Goal: Information Seeking & Learning: Find specific fact

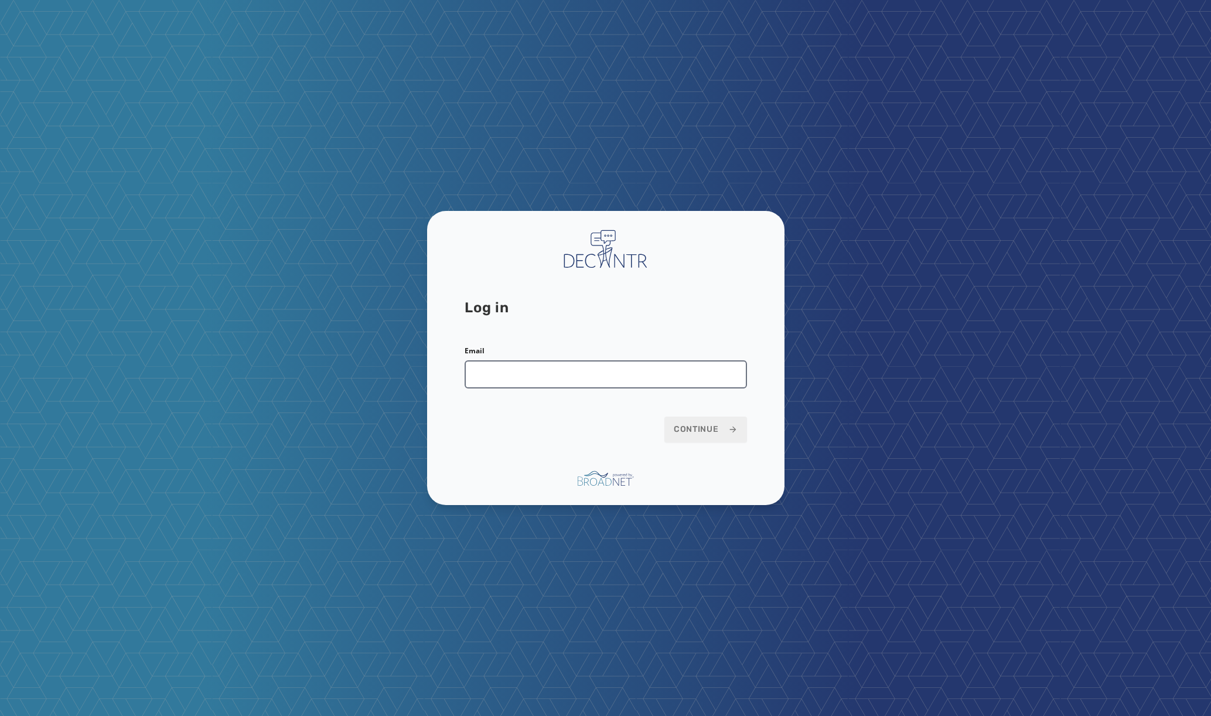
click at [494, 374] on input "Email" at bounding box center [605, 374] width 282 height 28
type input "**********"
click at [724, 427] on span "Continue" at bounding box center [706, 429] width 64 height 12
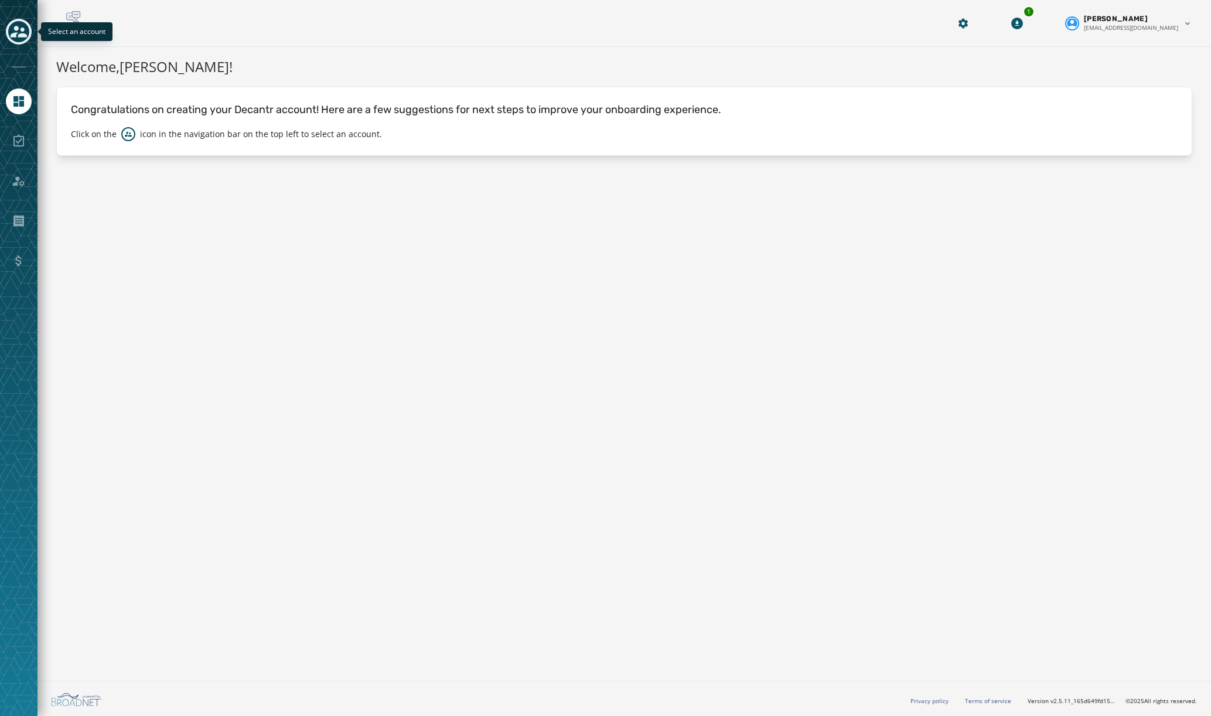
click at [16, 33] on icon "Toggle account select drawer" at bounding box center [19, 32] width 16 height 12
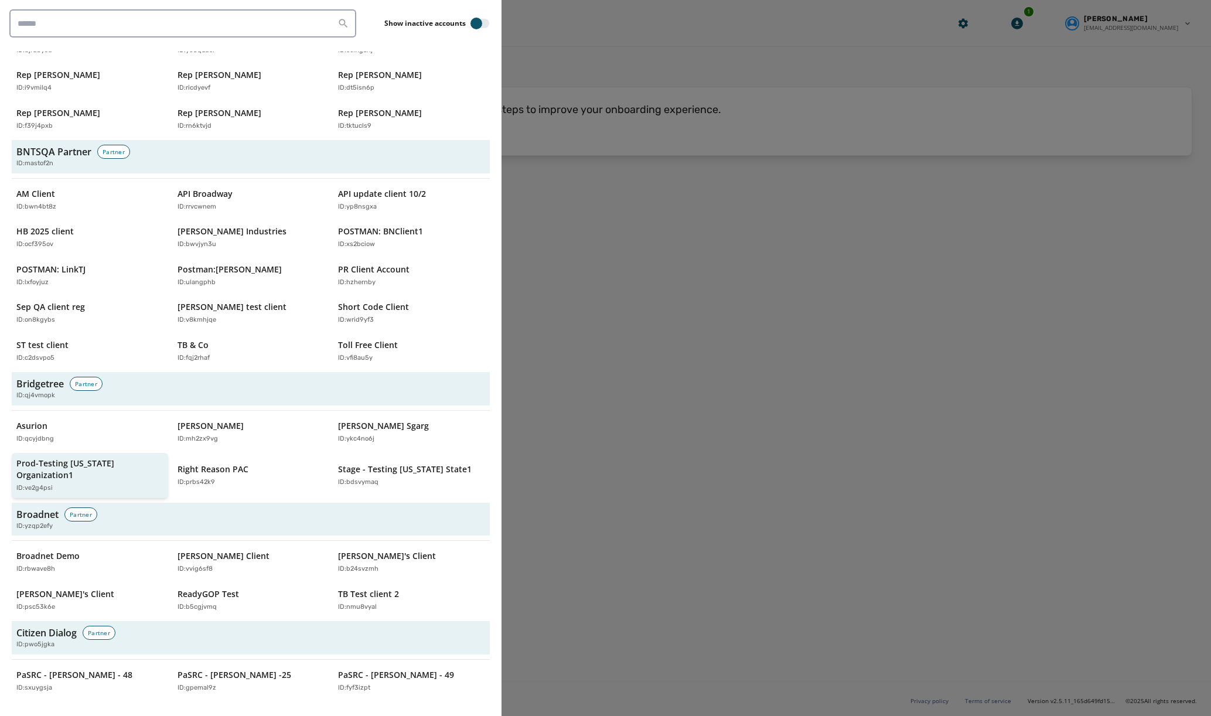
scroll to position [145, 0]
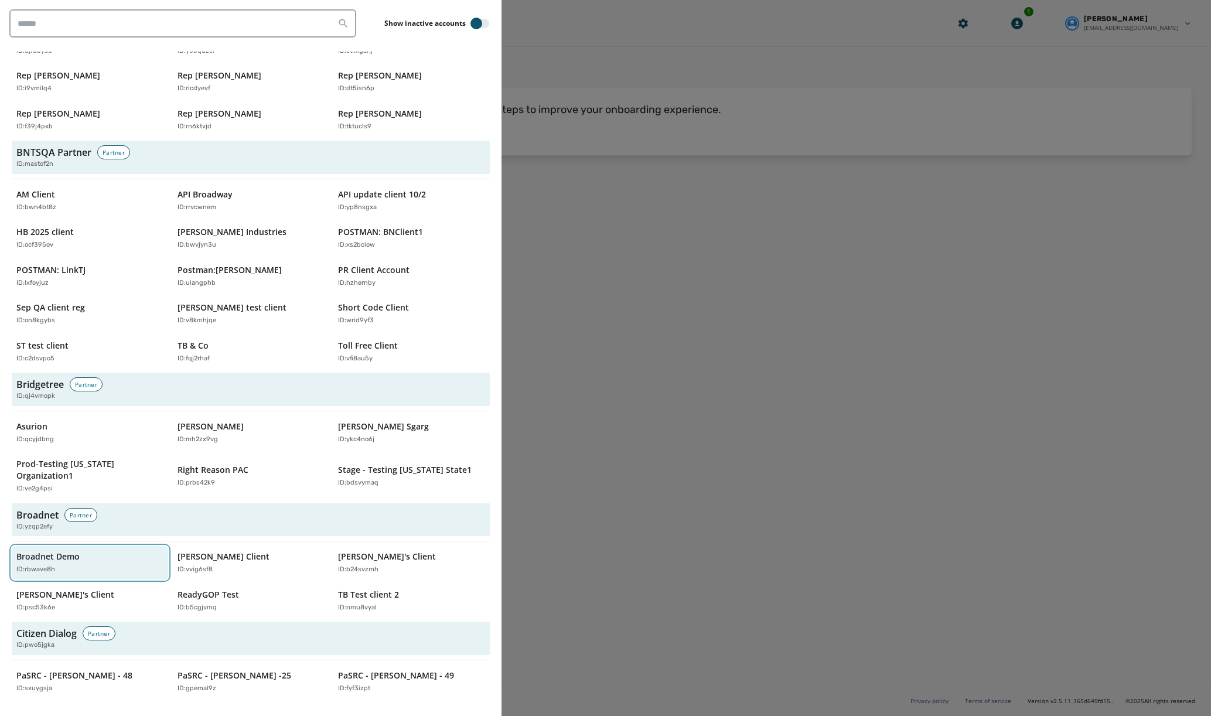
click at [43, 565] on p "ID: rbwave8h" at bounding box center [35, 570] width 39 height 10
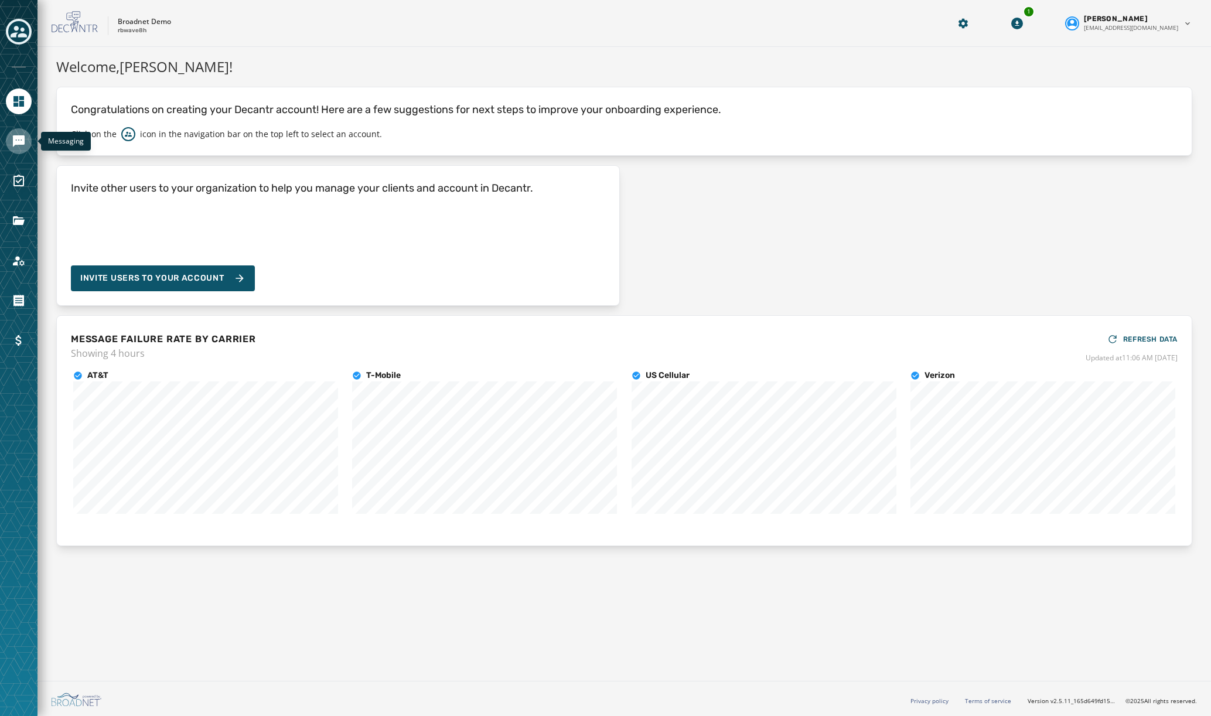
click at [22, 140] on icon "Navigate to Messaging" at bounding box center [19, 141] width 12 height 12
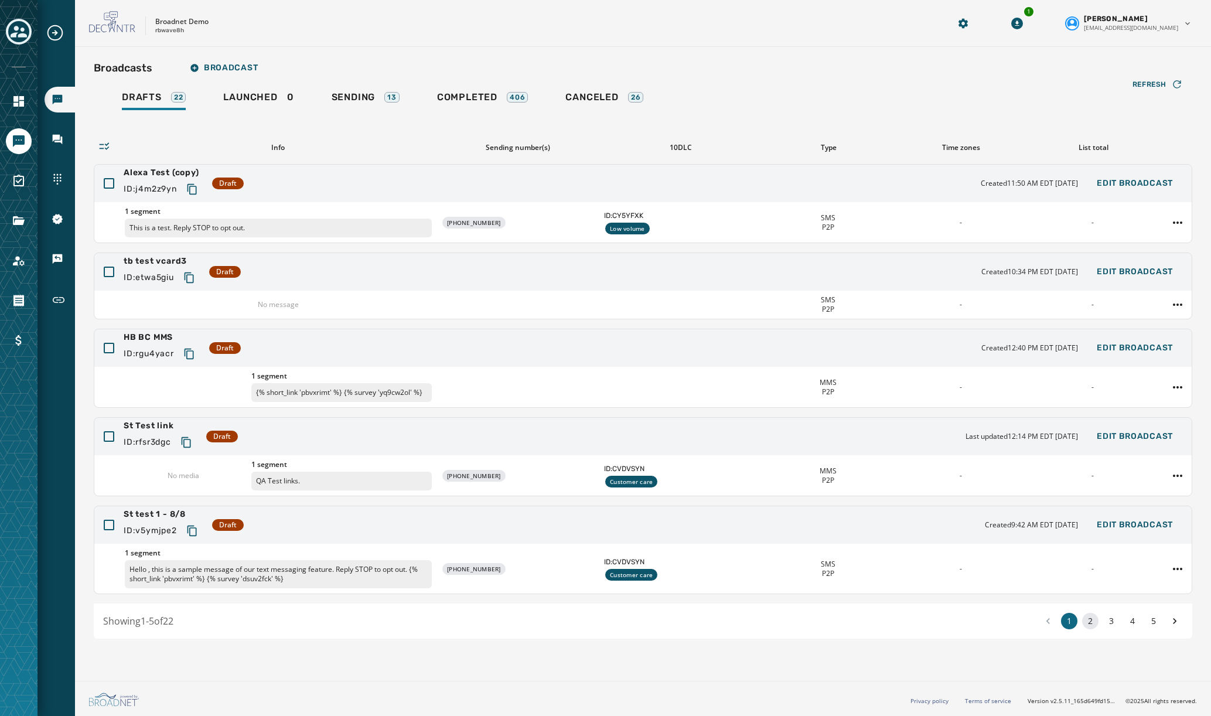
click at [1095, 620] on button "2" at bounding box center [1090, 621] width 16 height 16
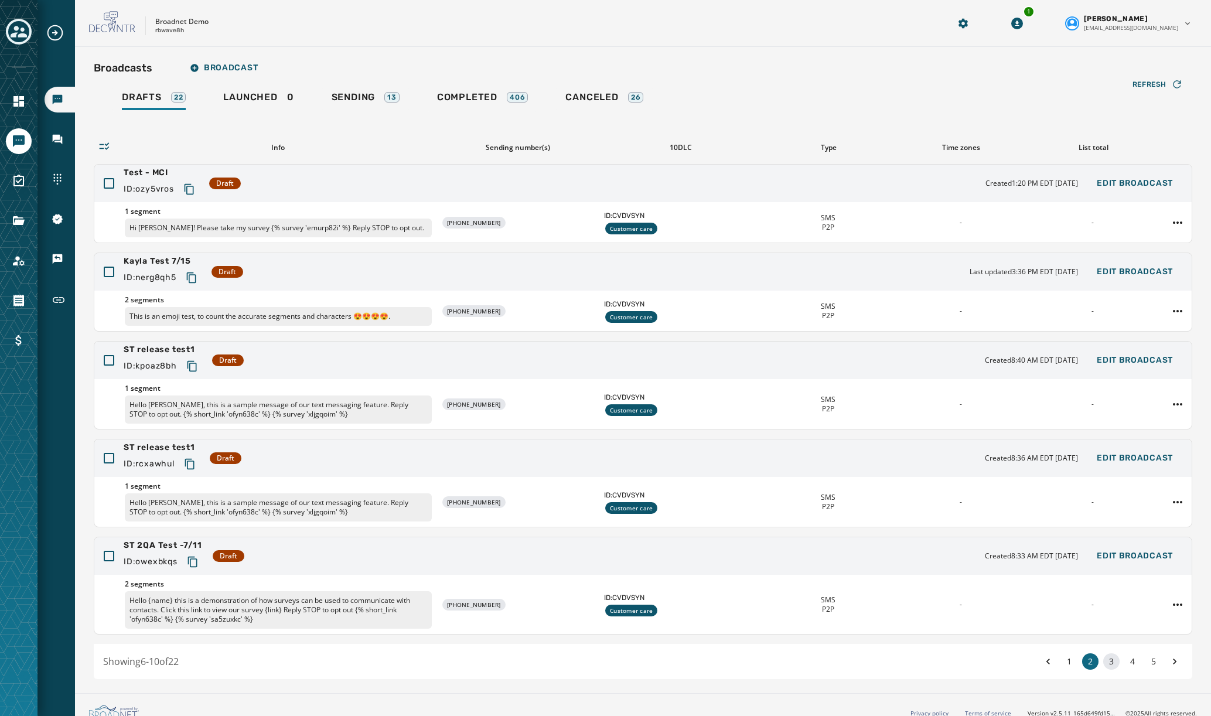
click at [1110, 658] on button "3" at bounding box center [1111, 661] width 16 height 16
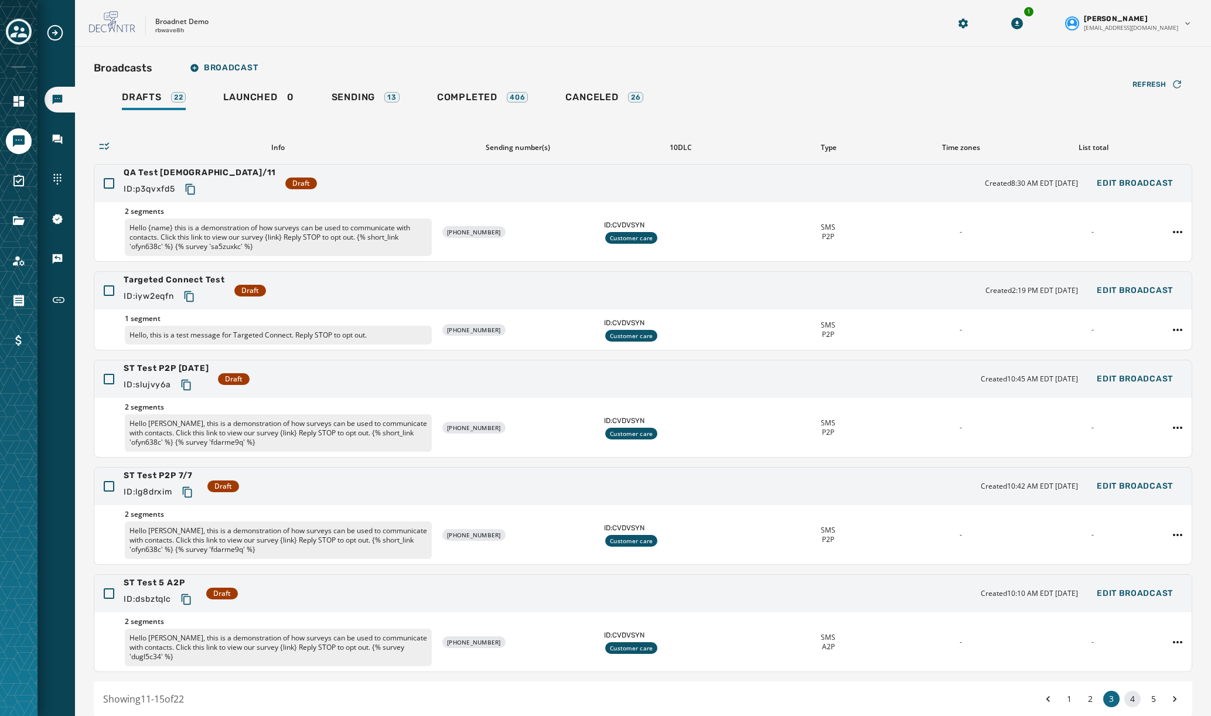
click at [1132, 703] on button "4" at bounding box center [1132, 699] width 16 height 16
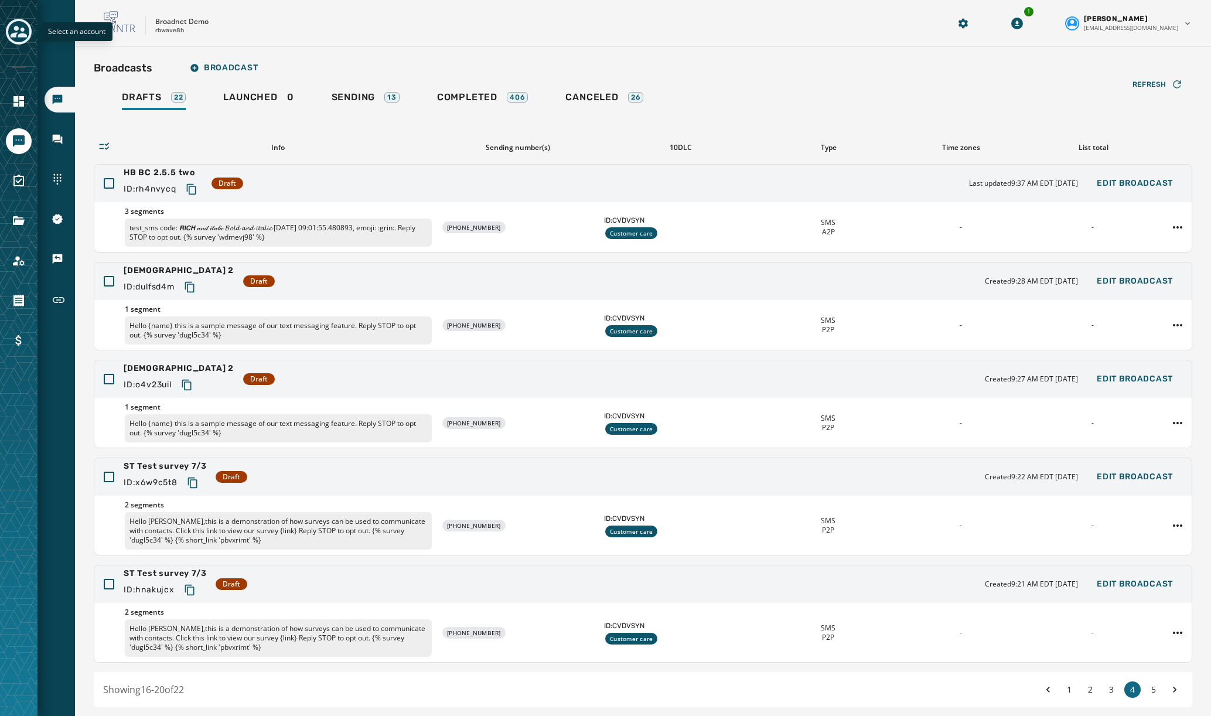
click at [23, 26] on icon "Toggle account select drawer" at bounding box center [19, 31] width 16 height 16
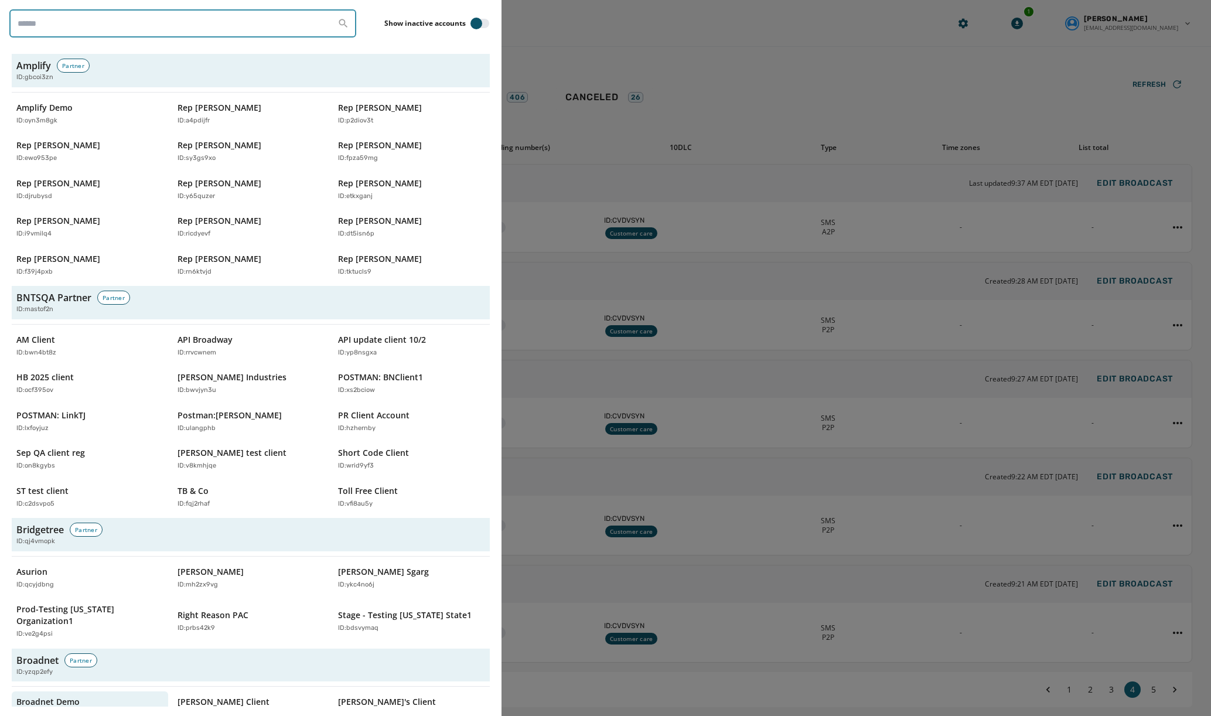
click at [23, 26] on input "search" at bounding box center [182, 23] width 347 height 28
click at [601, 91] on div at bounding box center [605, 358] width 1211 height 716
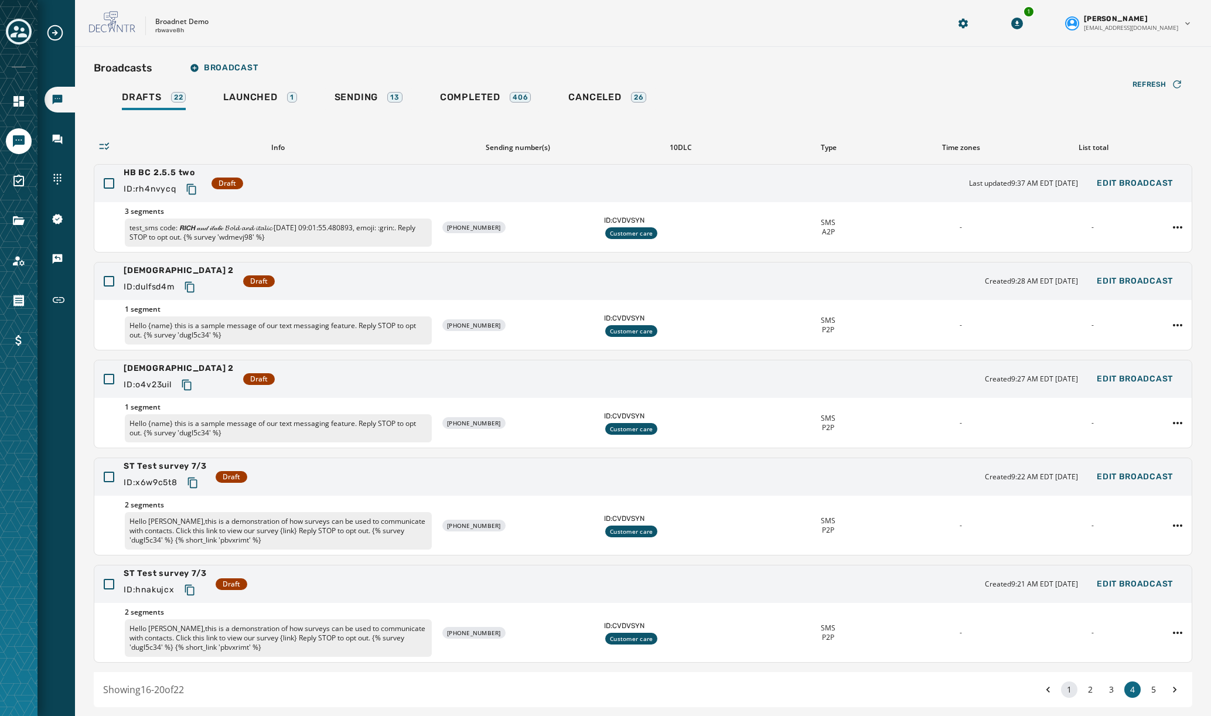
click at [1068, 690] on button "1" at bounding box center [1069, 689] width 16 height 16
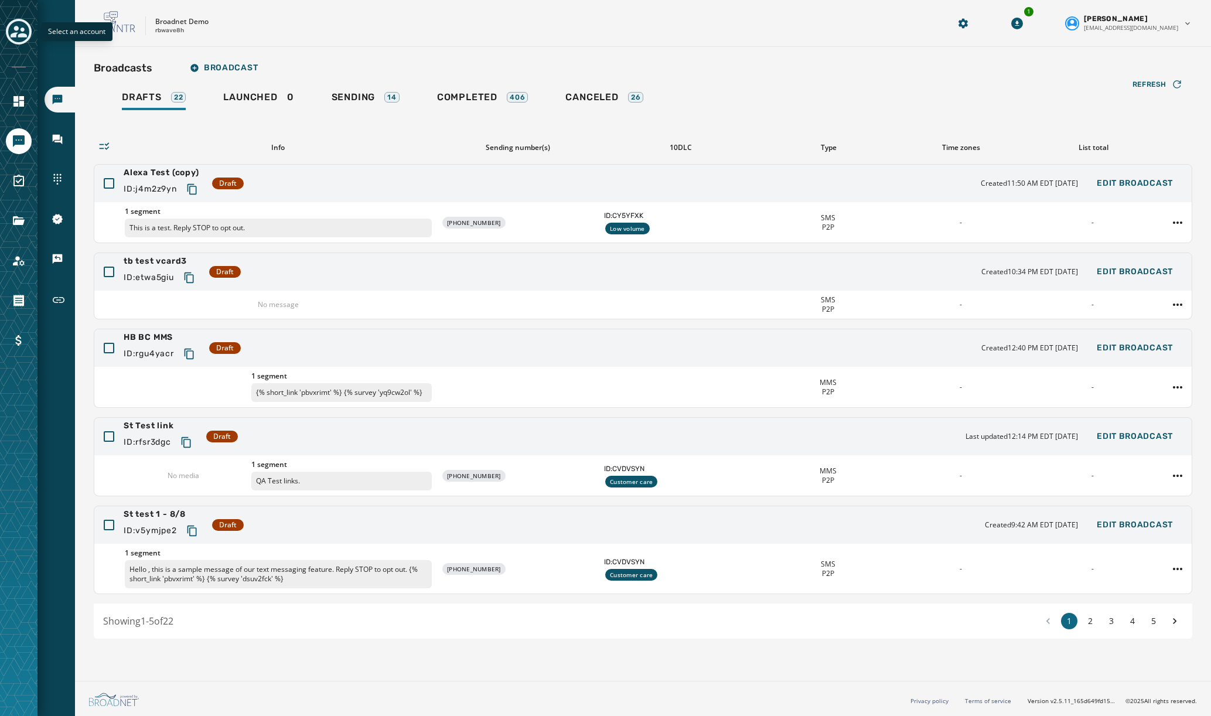
click at [18, 25] on icon "Toggle account select drawer" at bounding box center [19, 31] width 16 height 16
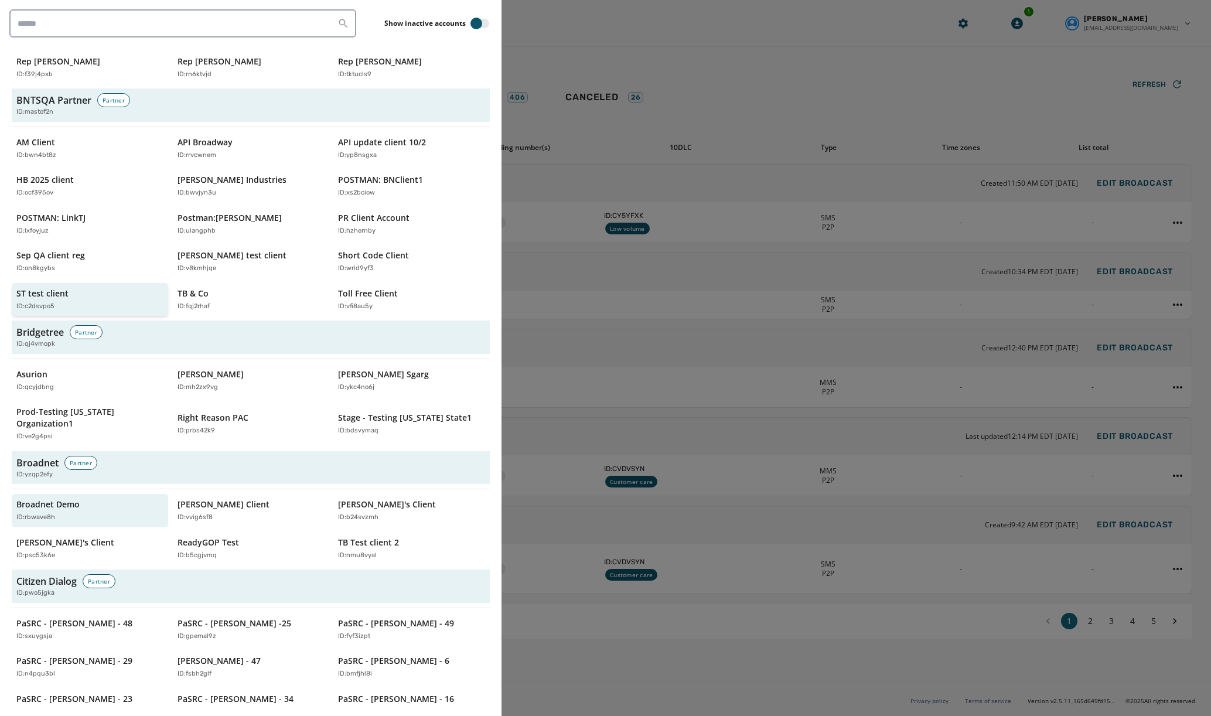
scroll to position [232, 0]
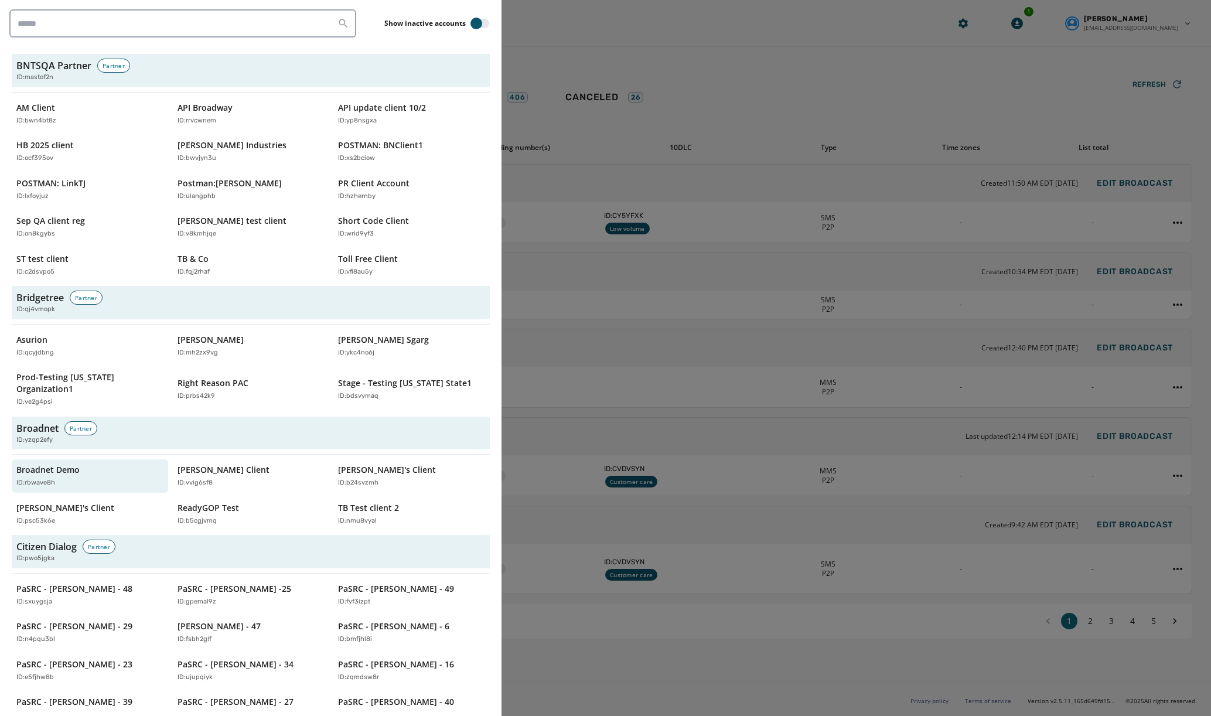
click at [719, 382] on div at bounding box center [605, 358] width 1211 height 716
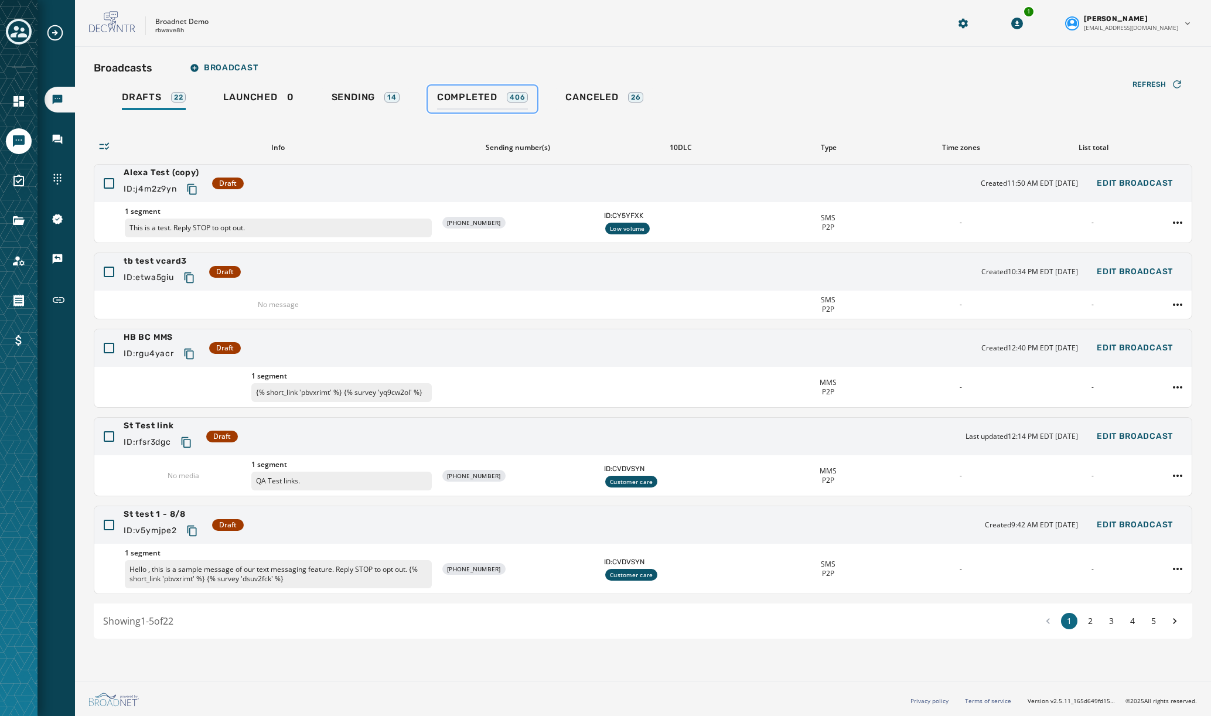
click at [476, 92] on span "Completed" at bounding box center [467, 97] width 60 height 12
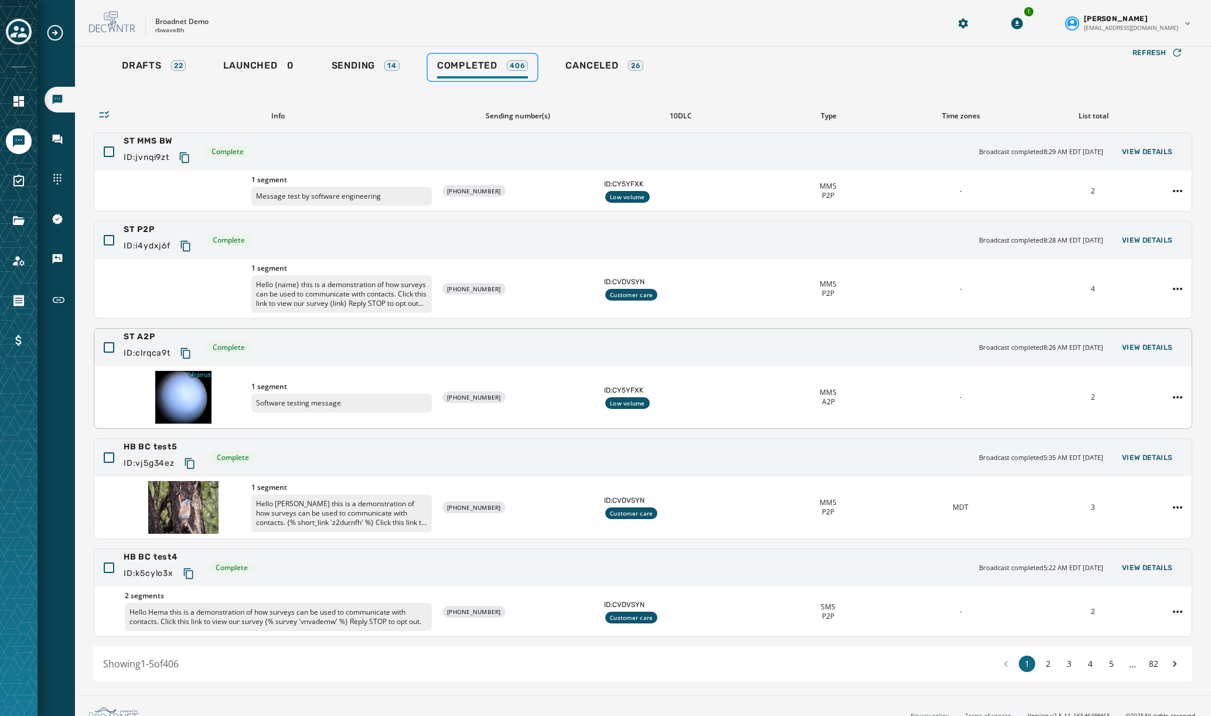
scroll to position [36, 0]
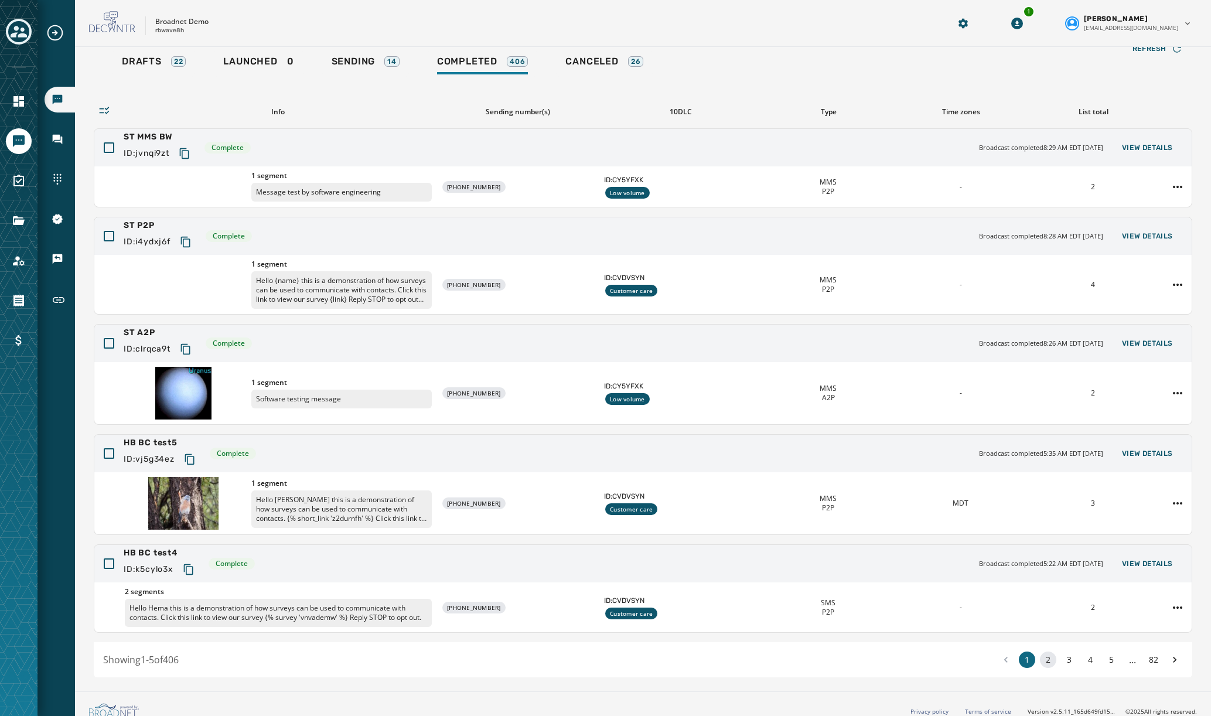
click at [1048, 662] on button "2" at bounding box center [1048, 659] width 16 height 16
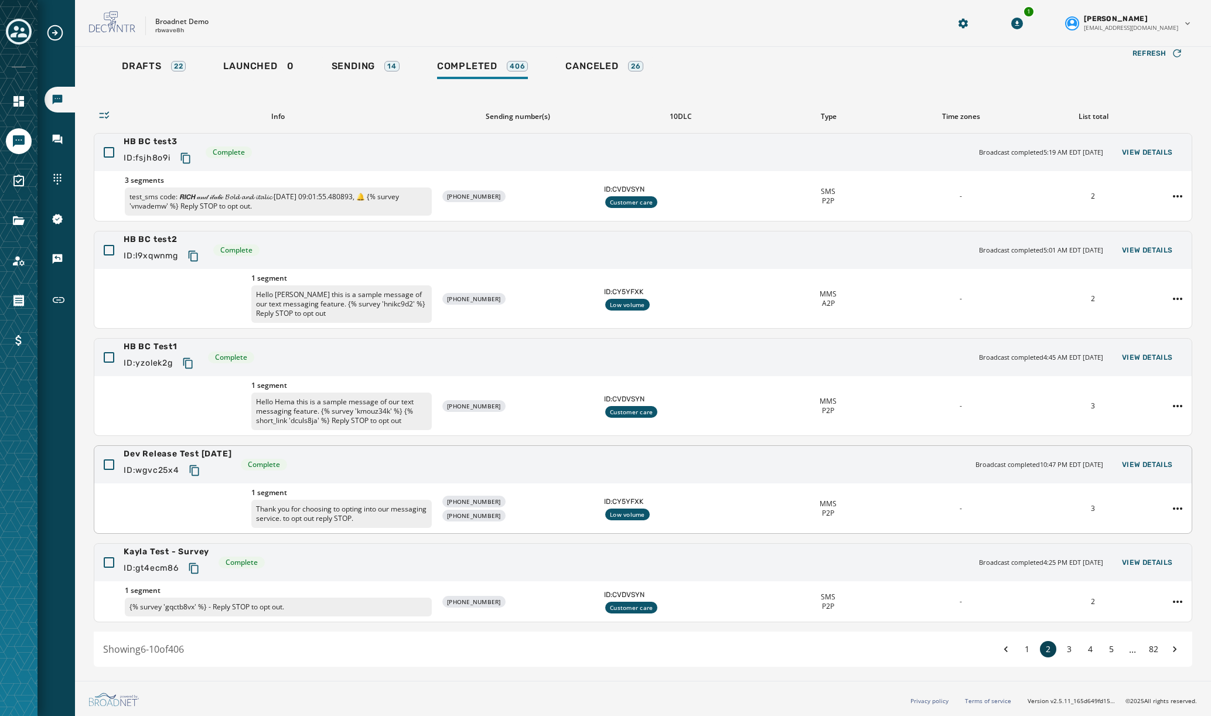
scroll to position [31, 0]
click at [444, 361] on div "HB BC Test1 ID: yzolek2g Complete Broadcast completed 4:45 AM EDT [DATE] View D…" at bounding box center [642, 357] width 1097 height 37
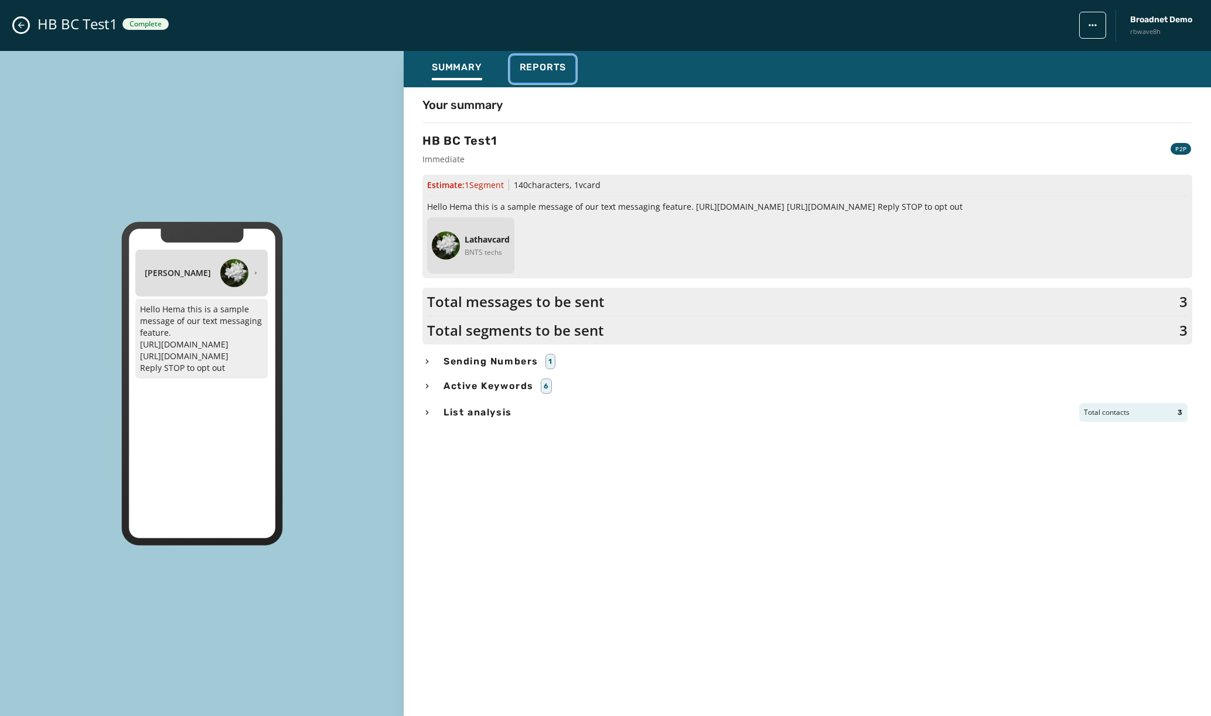
click at [542, 70] on span "Reports" at bounding box center [542, 67] width 47 height 12
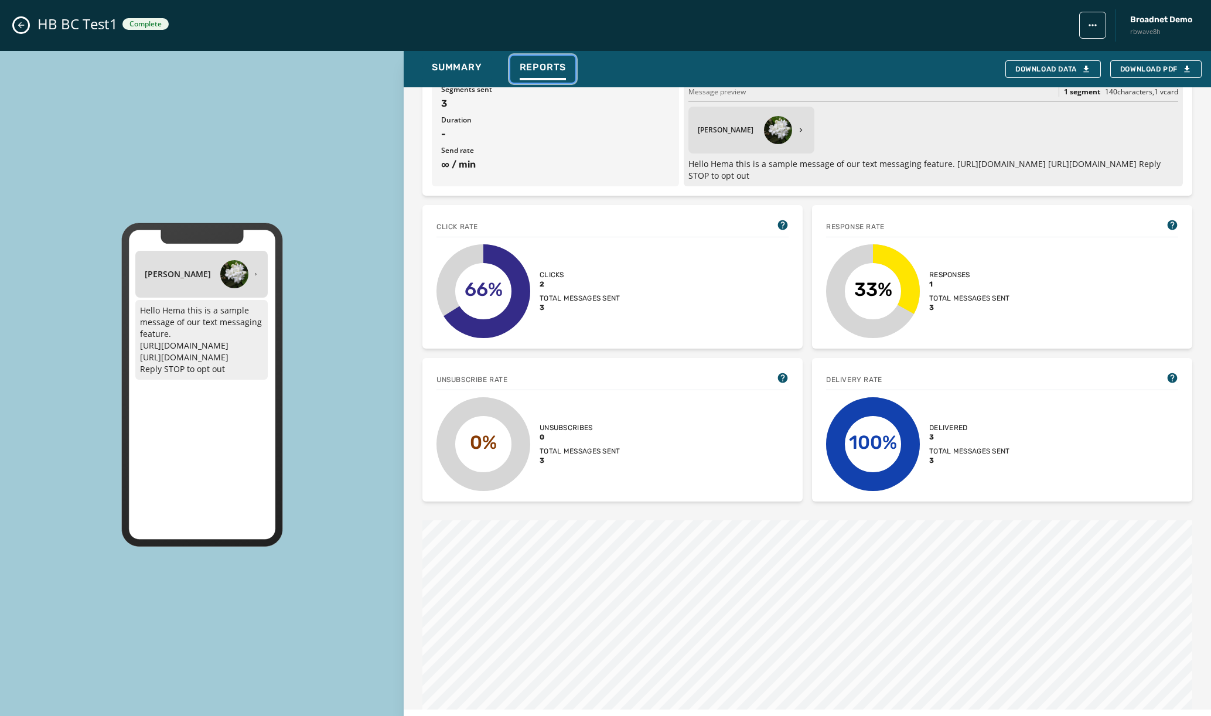
scroll to position [0, 0]
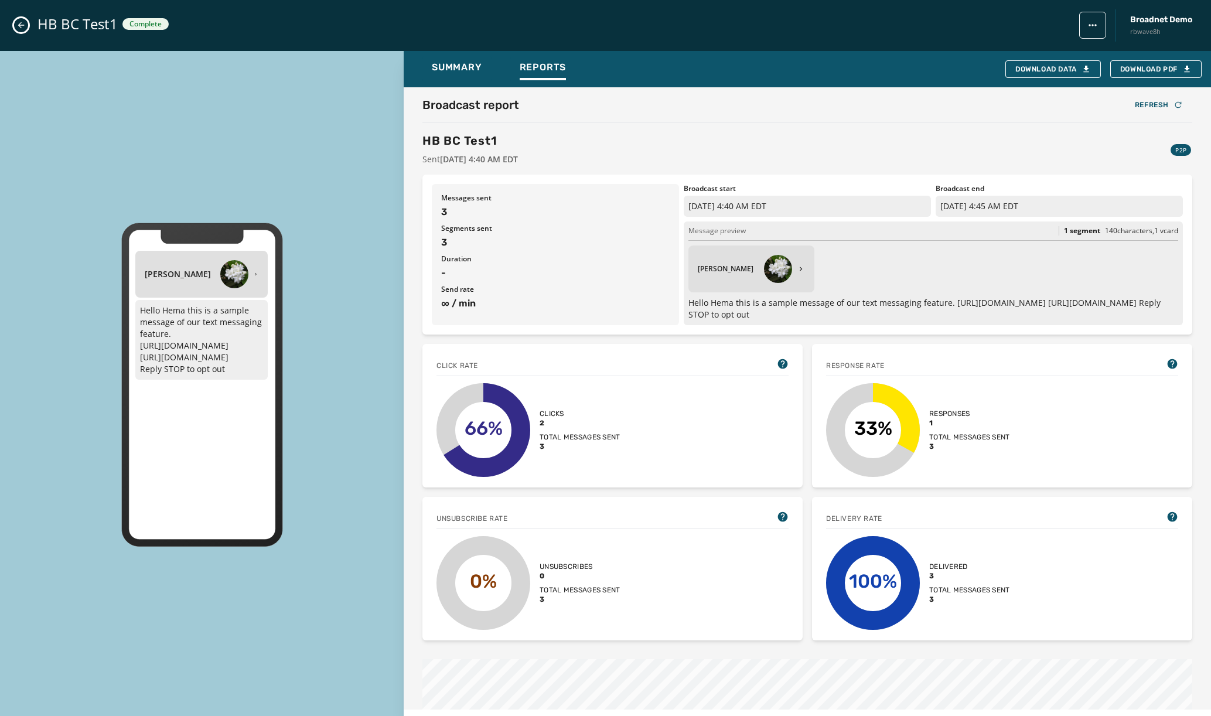
click at [23, 26] on icon "Close admin drawer" at bounding box center [20, 24] width 9 height 9
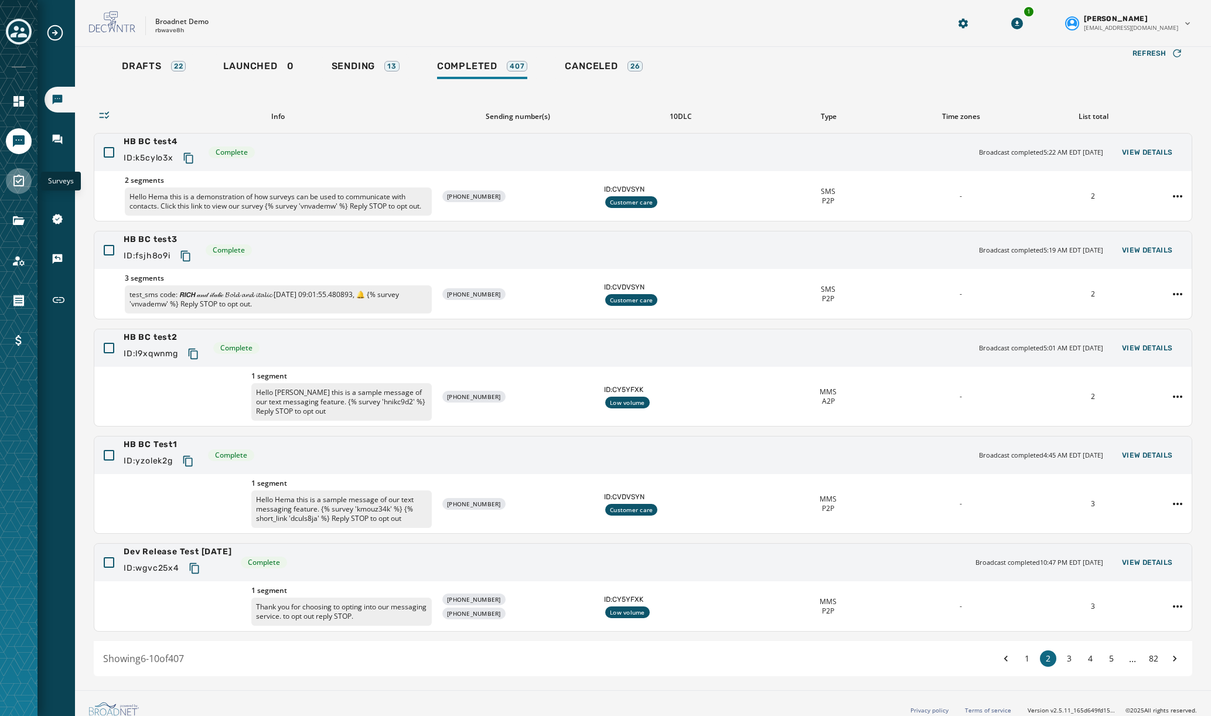
click at [15, 177] on icon "Navigate to Surveys" at bounding box center [19, 181] width 14 height 14
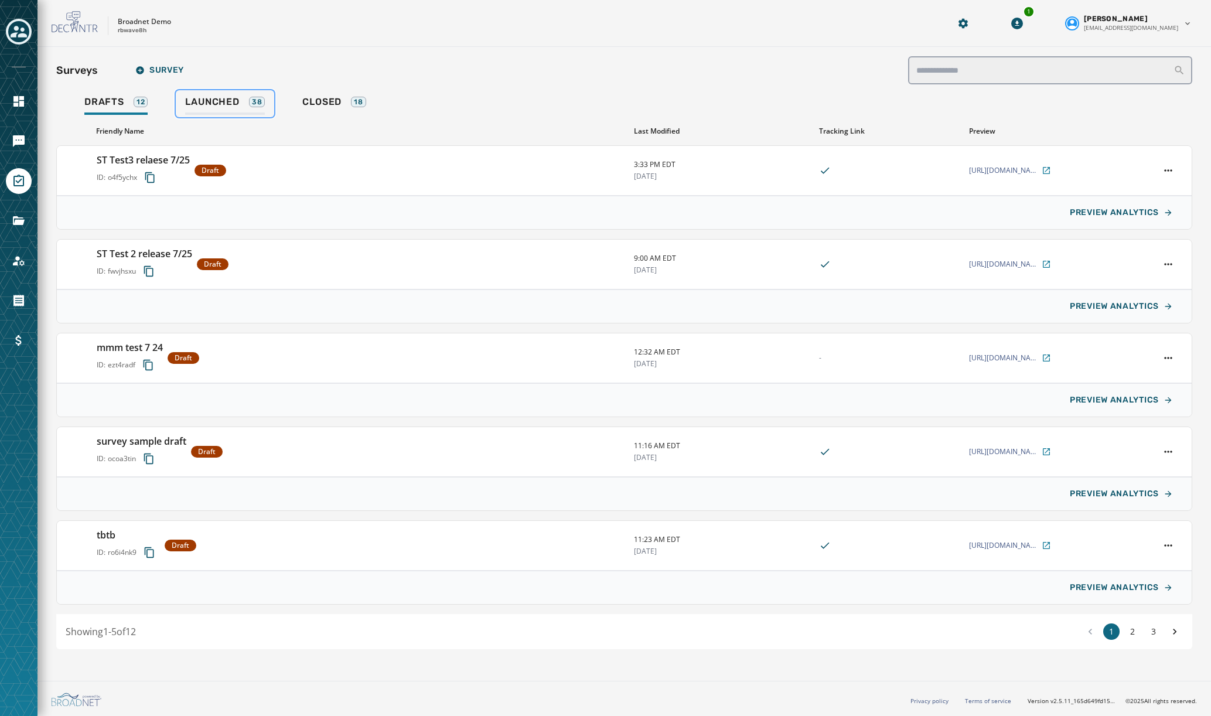
click at [228, 103] on span "Launched" at bounding box center [212, 102] width 54 height 12
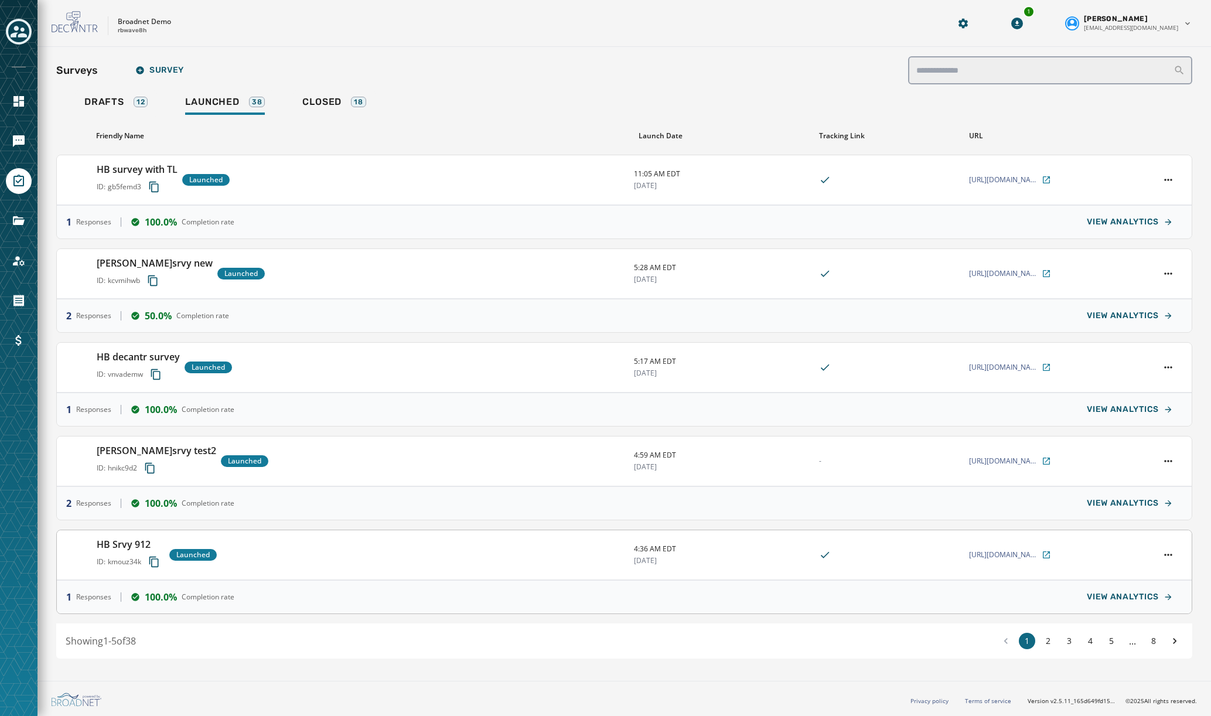
click at [305, 551] on div "HB Srvy 912 ID: kmouz34k Launched" at bounding box center [361, 554] width 528 height 35
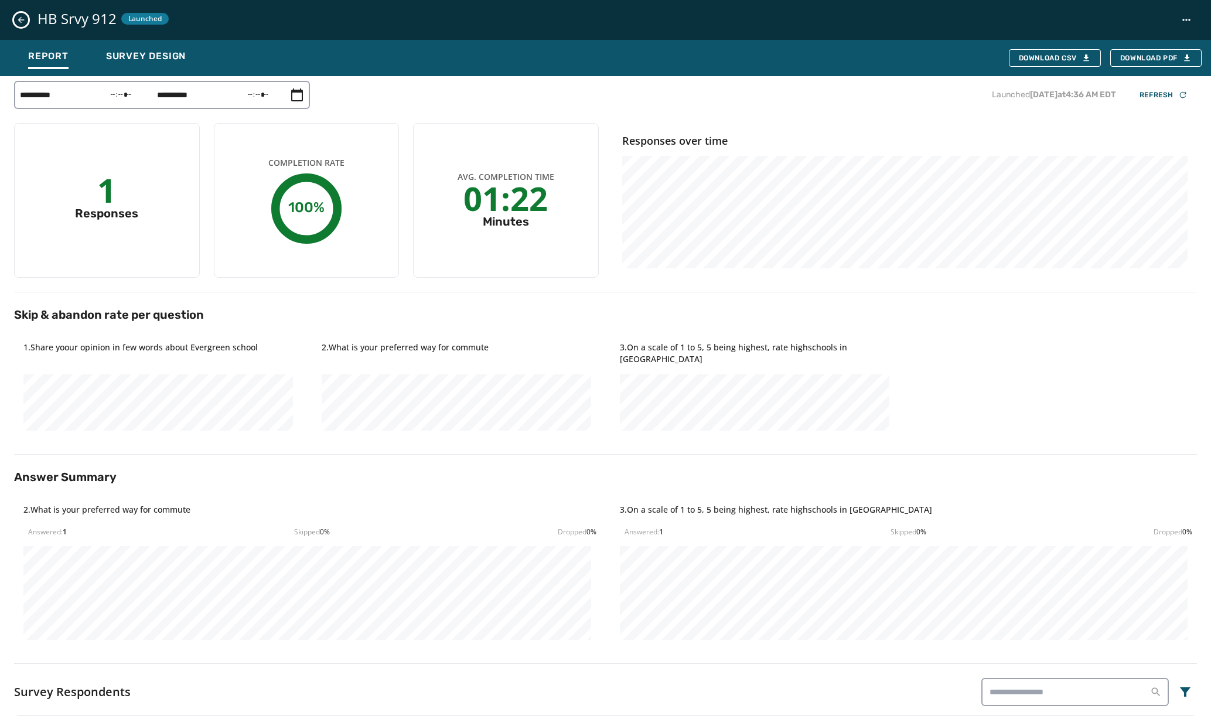
click at [23, 20] on icon "Close survey details drawer" at bounding box center [20, 19] width 9 height 9
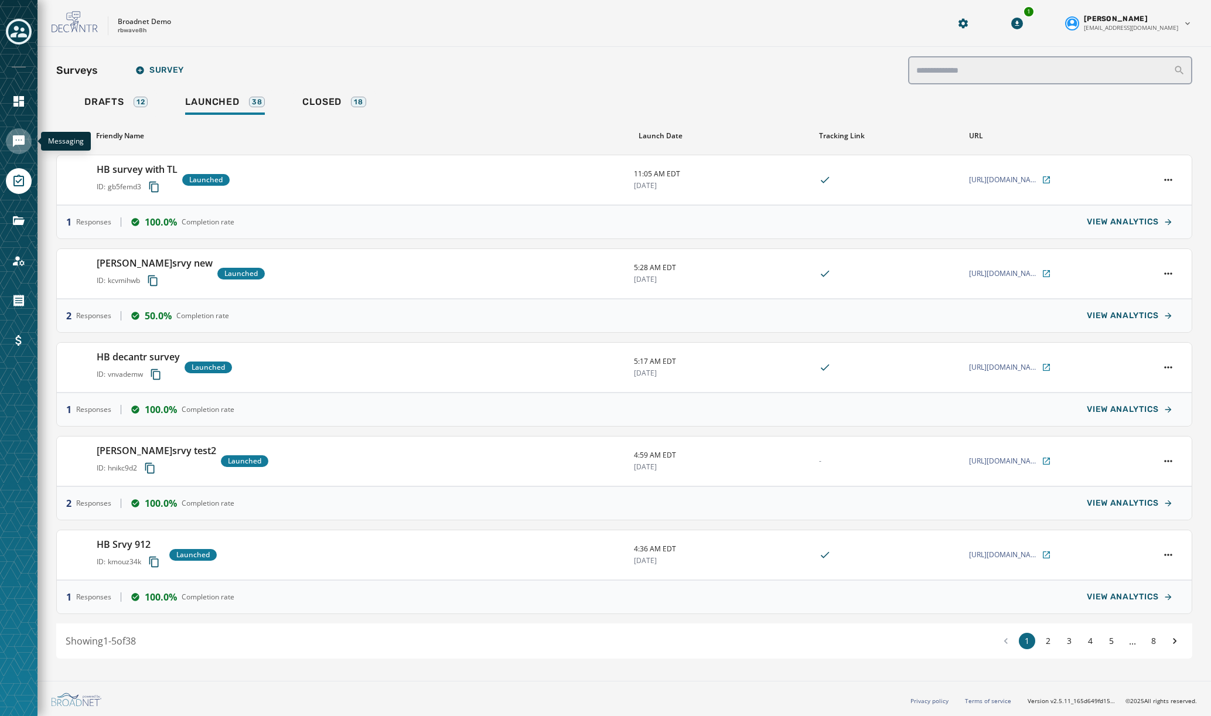
click at [25, 138] on icon "Navigate to Messaging" at bounding box center [19, 141] width 14 height 14
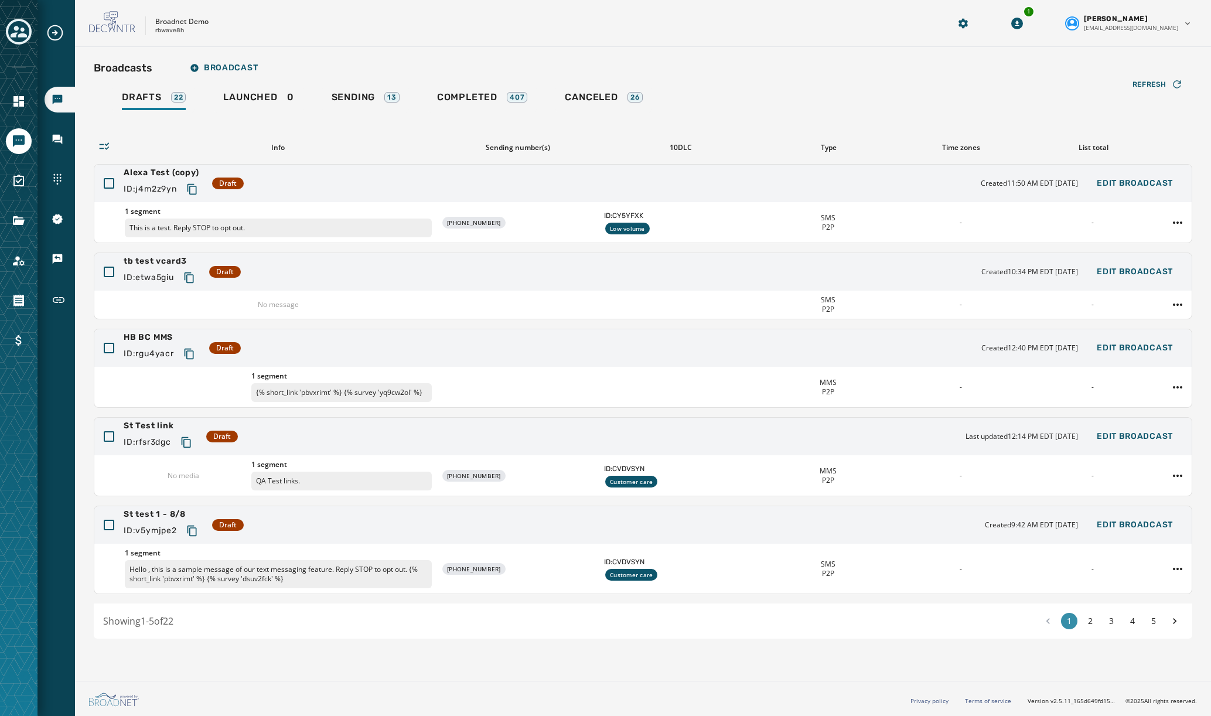
drag, startPoint x: 1089, startPoint y: 624, endPoint x: 1064, endPoint y: 619, distance: 25.6
click at [1089, 624] on button "2" at bounding box center [1090, 621] width 16 height 16
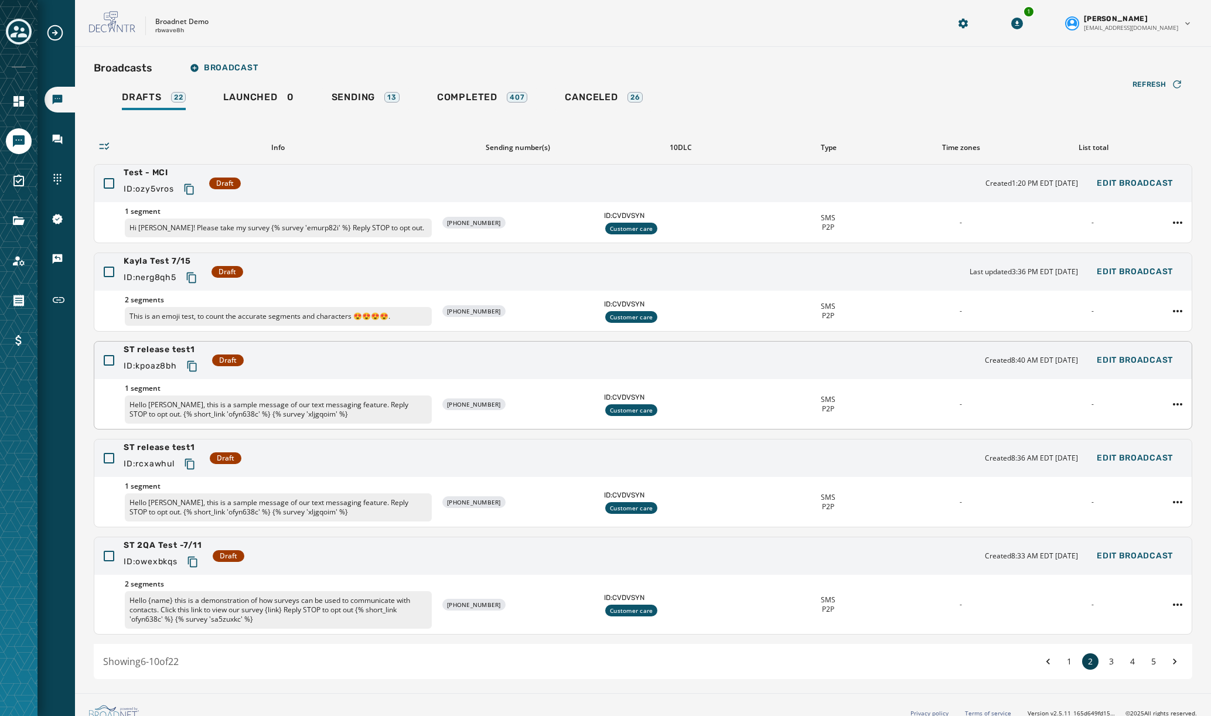
scroll to position [12, 0]
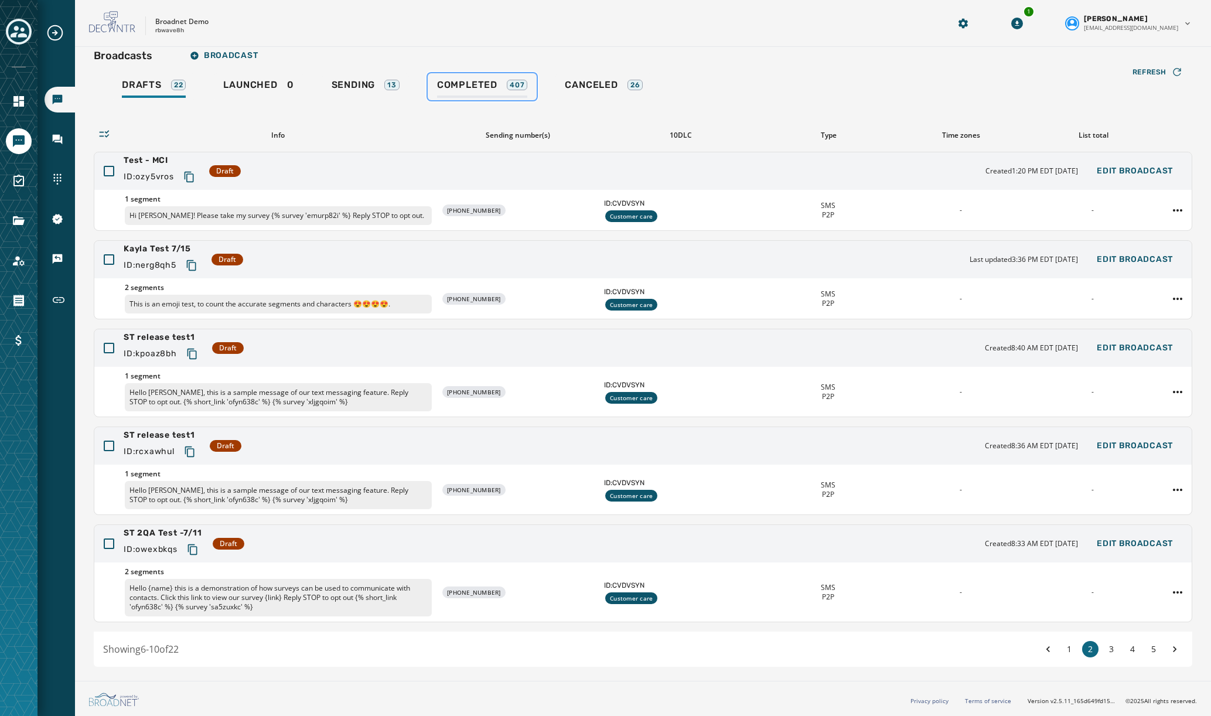
click at [459, 86] on span "Completed" at bounding box center [467, 85] width 60 height 12
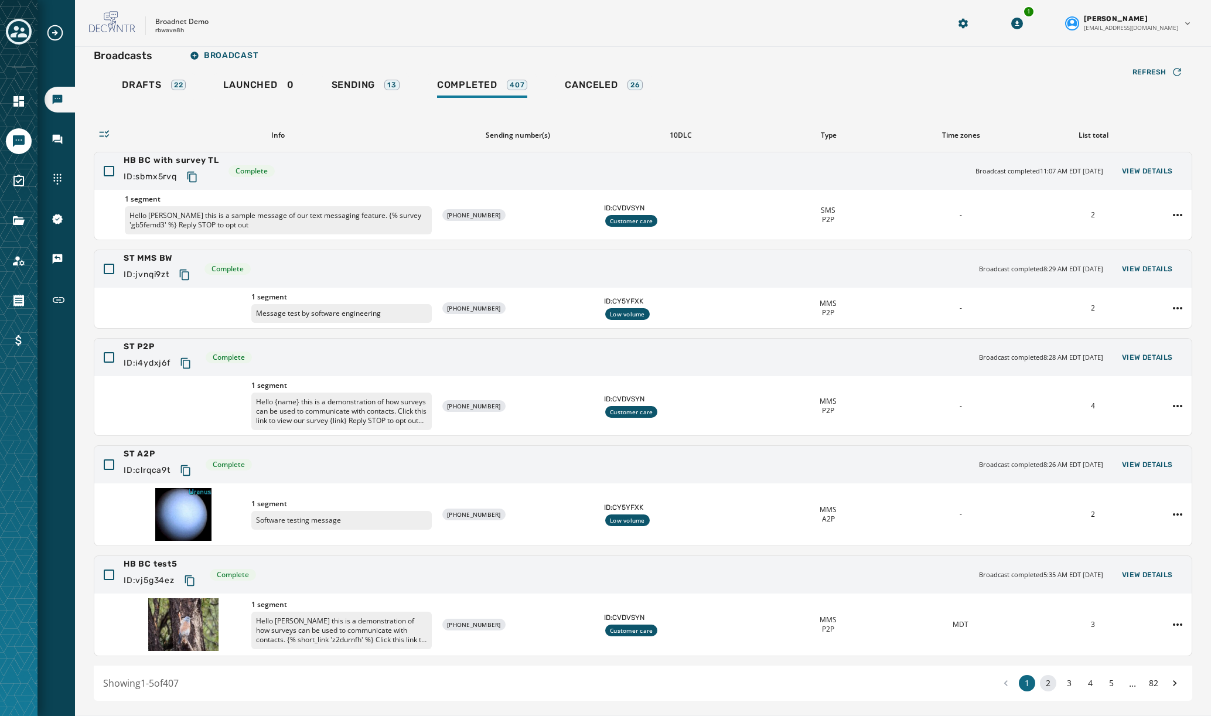
click at [1050, 688] on button "2" at bounding box center [1048, 683] width 16 height 16
click at [1044, 683] on button "2" at bounding box center [1048, 683] width 16 height 16
click at [1047, 679] on button "2" at bounding box center [1048, 683] width 16 height 16
click at [1176, 684] on icon at bounding box center [1174, 683] width 12 height 16
click at [894, 77] on div "Drafts 22 Launched 0 Sending 13 Completed 407 Canceled 26" at bounding box center [643, 86] width 1098 height 27
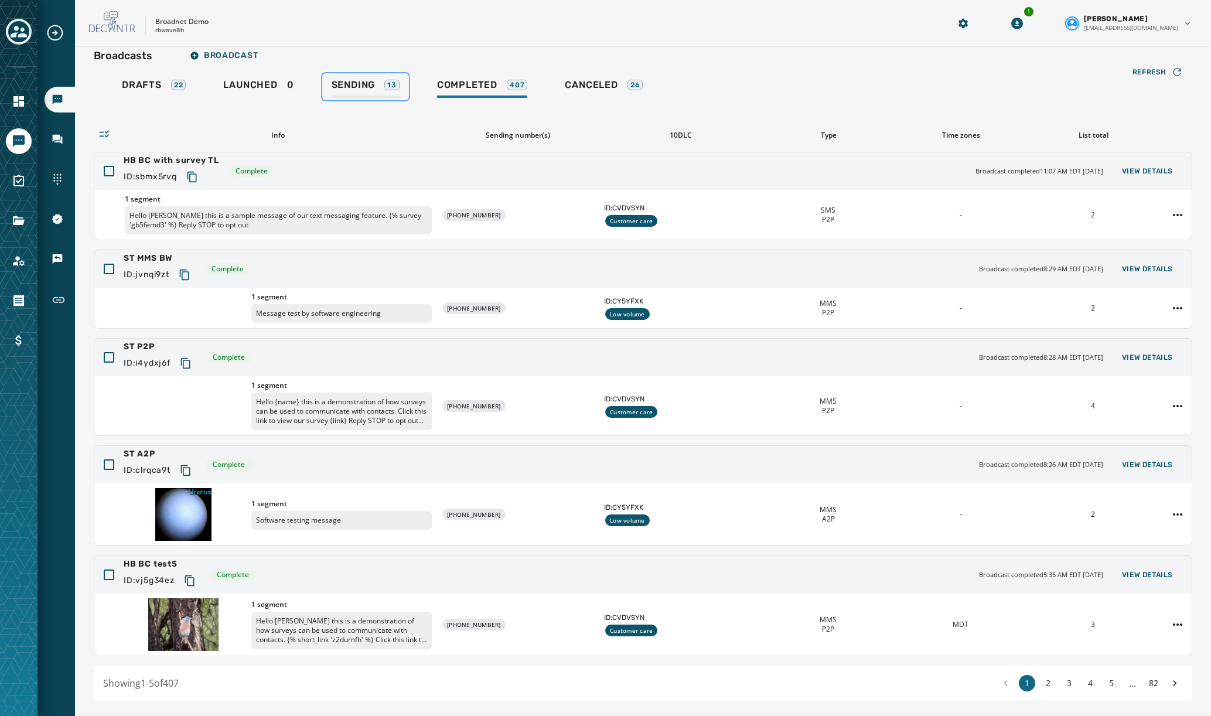
click at [350, 92] on div "Sending 13" at bounding box center [365, 88] width 68 height 19
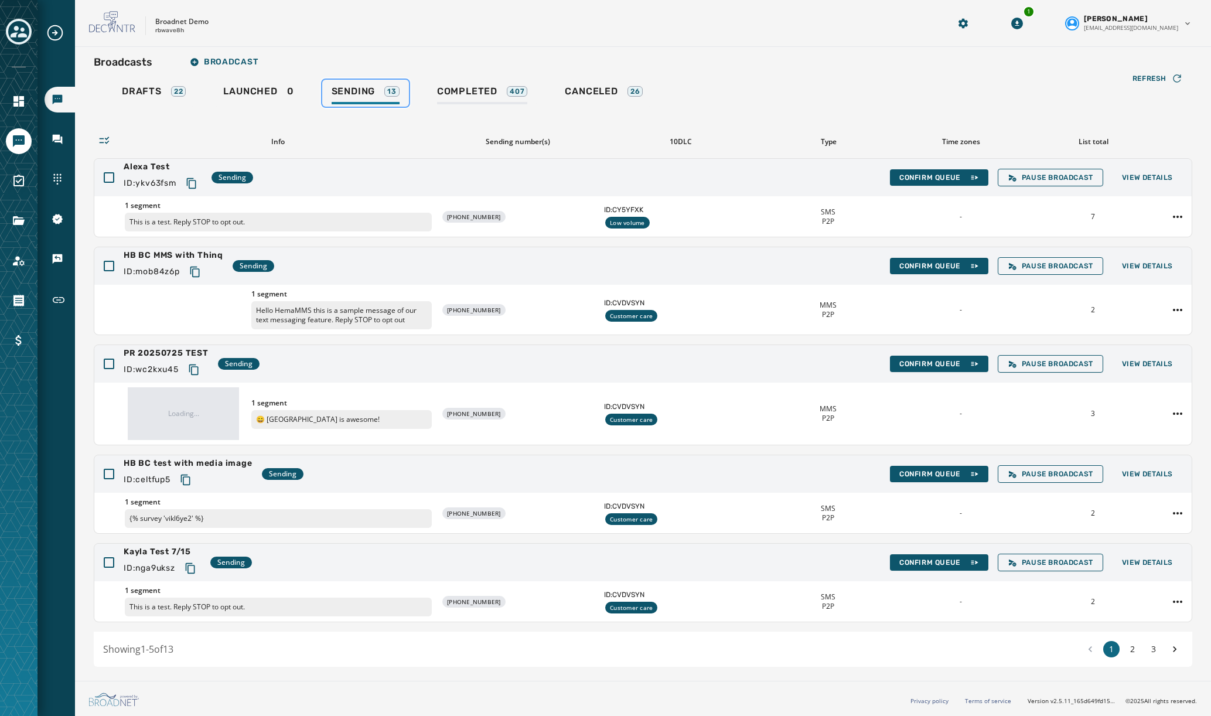
scroll to position [6, 0]
click at [481, 90] on span "Completed" at bounding box center [467, 92] width 60 height 12
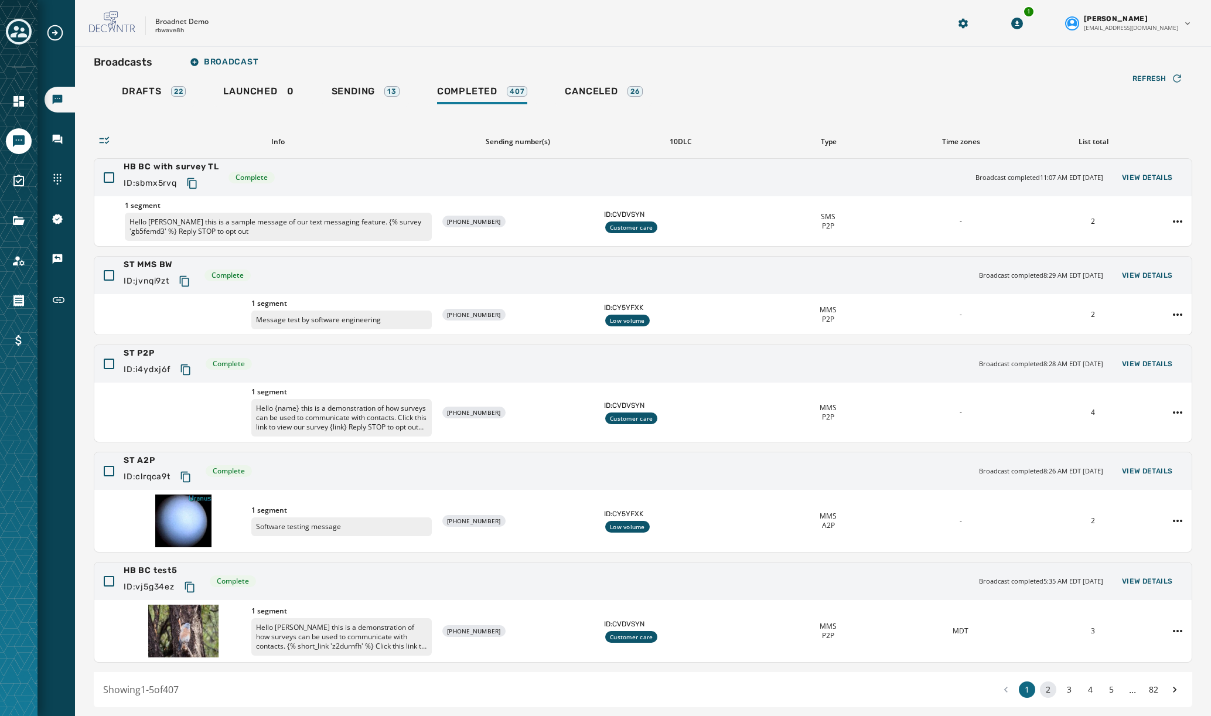
click at [1050, 691] on button "2" at bounding box center [1048, 689] width 16 height 16
click at [1072, 686] on button "3" at bounding box center [1069, 689] width 16 height 16
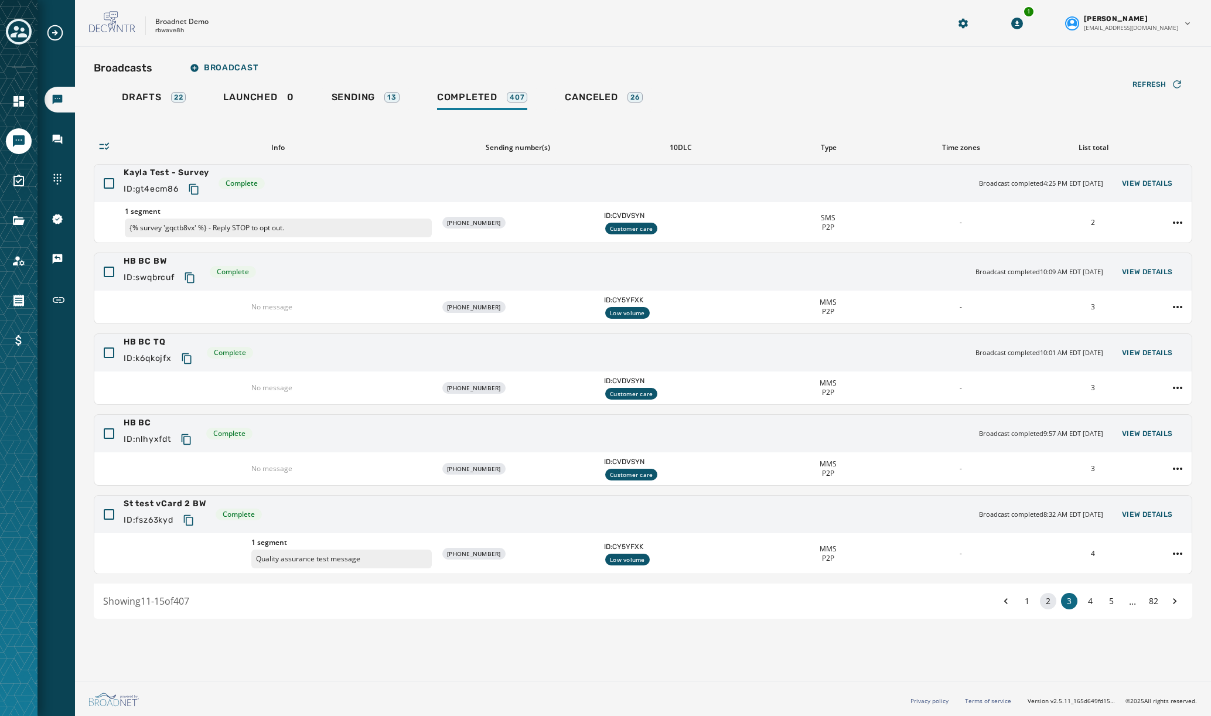
click at [1048, 598] on button "2" at bounding box center [1048, 601] width 16 height 16
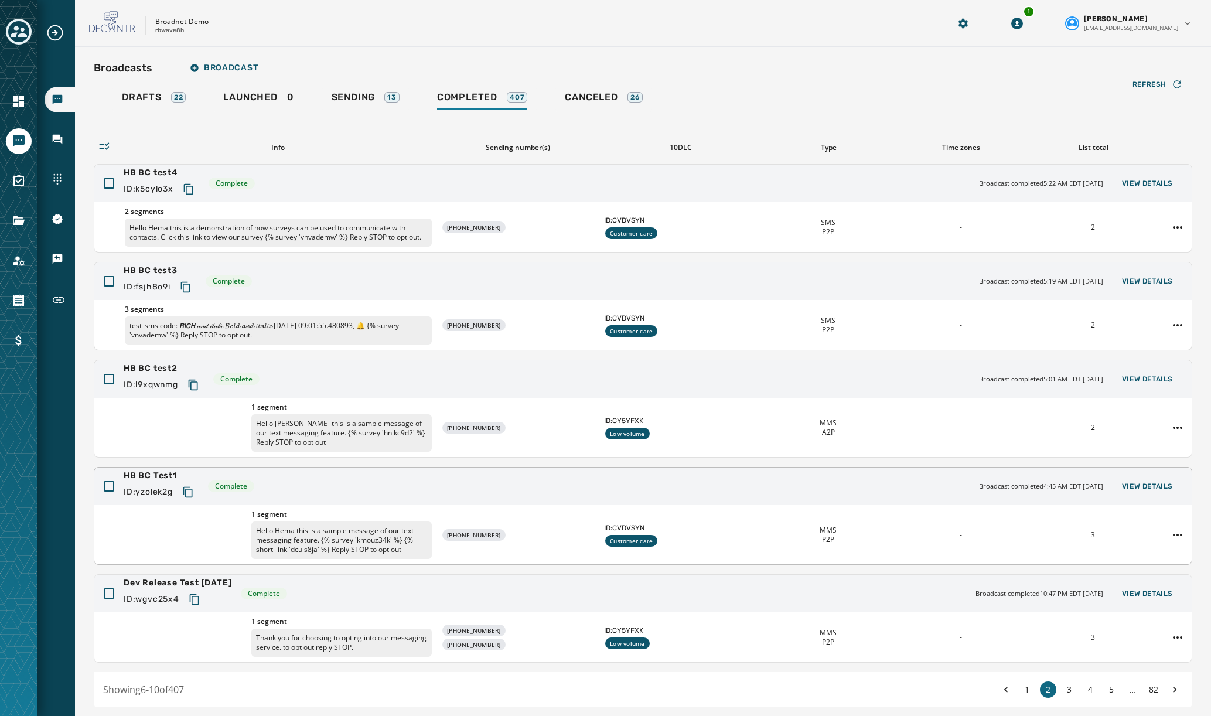
click at [322, 483] on div "HB BC Test1 ID: yzolek2g Complete Broadcast completed 4:45 AM EDT [DATE] View D…" at bounding box center [642, 485] width 1097 height 37
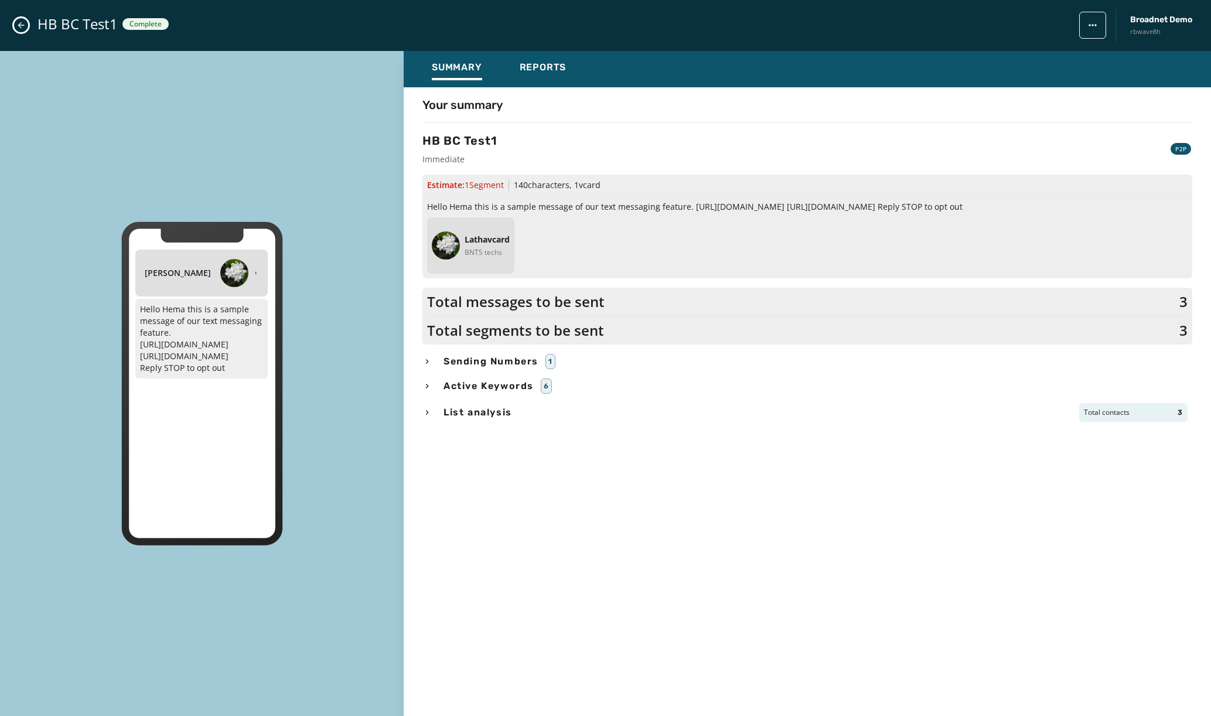
click at [436, 414] on div "List analysis Total contacts 3" at bounding box center [807, 412] width 770 height 19
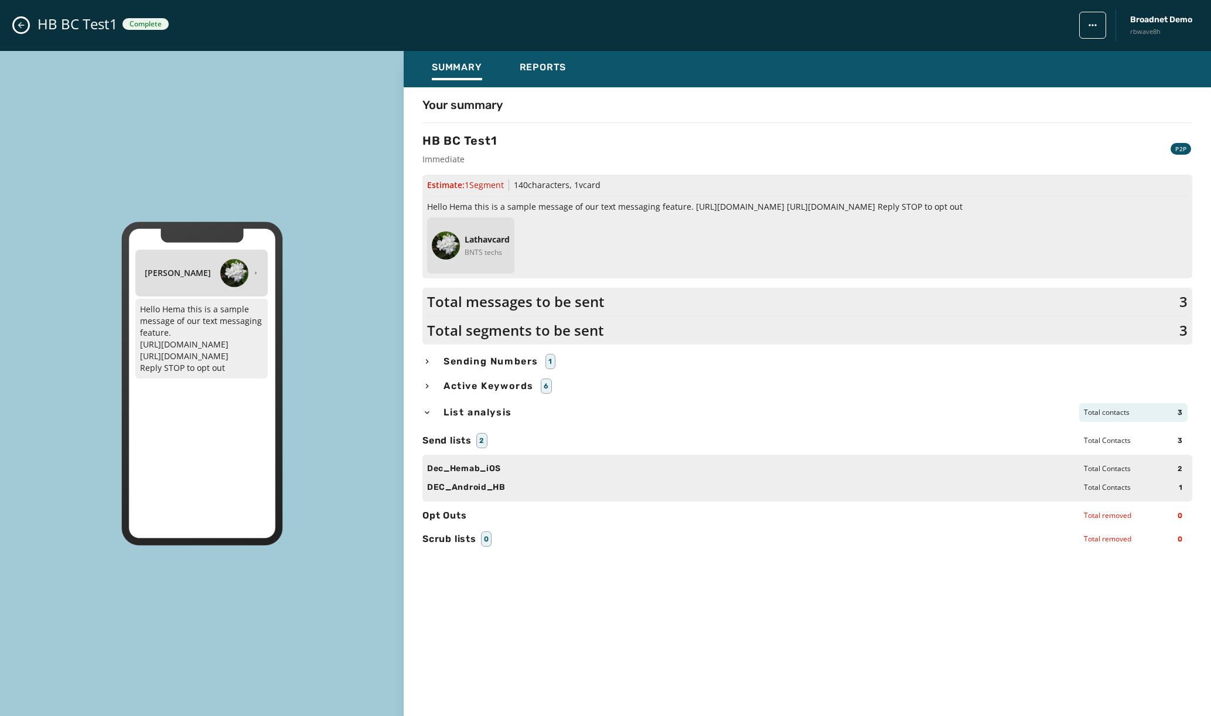
click at [16, 30] on button "Close admin drawer" at bounding box center [21, 25] width 14 height 14
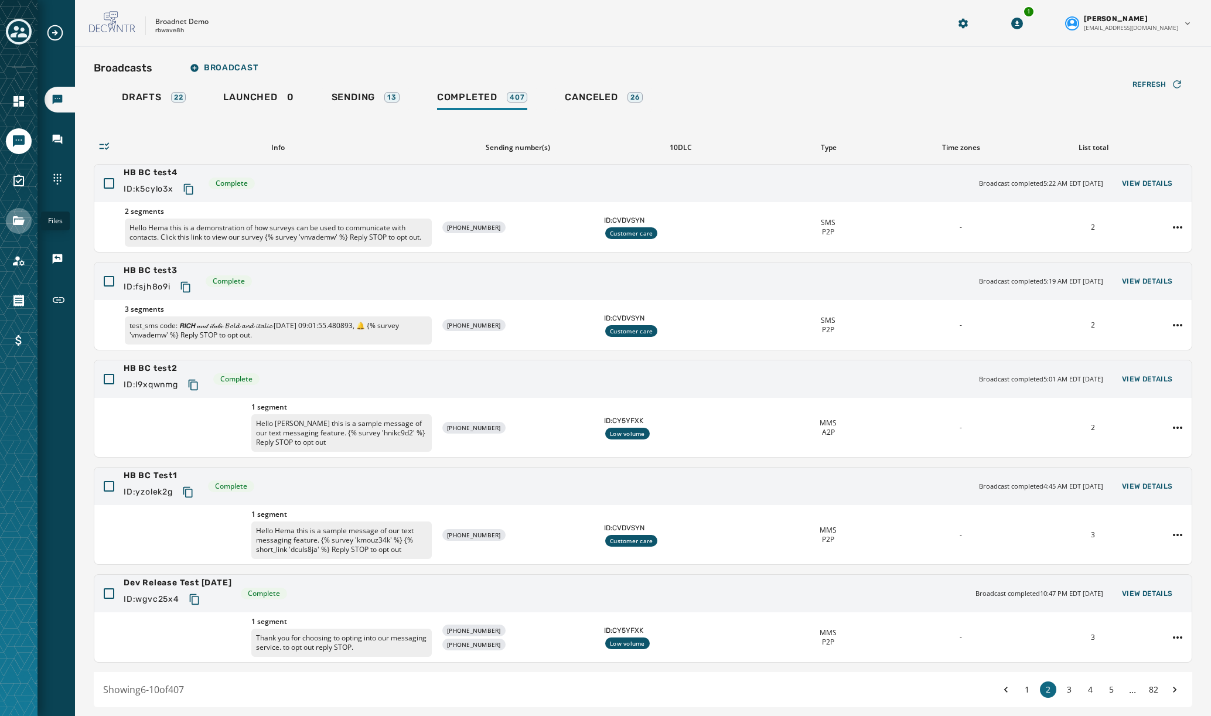
click at [9, 222] on link "Navigate to Files" at bounding box center [19, 221] width 26 height 26
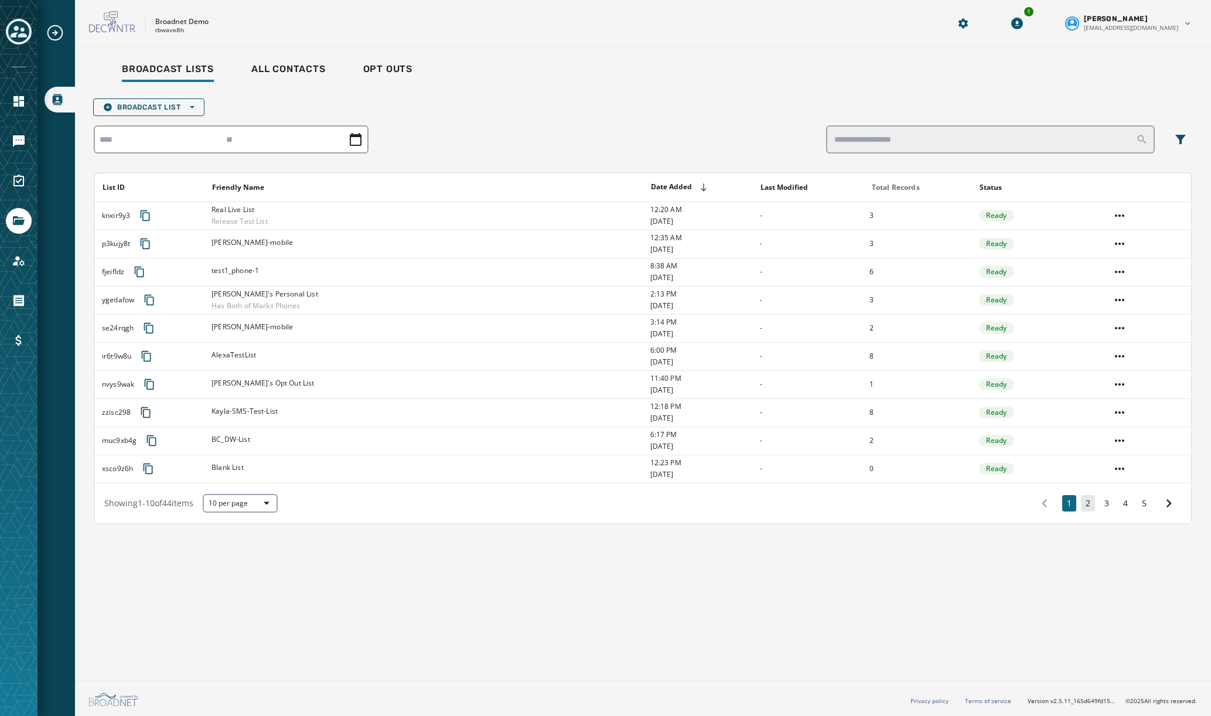
click at [1089, 505] on button "2" at bounding box center [1088, 503] width 14 height 16
click at [1072, 504] on button "1" at bounding box center [1069, 503] width 14 height 16
click at [877, 139] on input "search" at bounding box center [990, 139] width 329 height 28
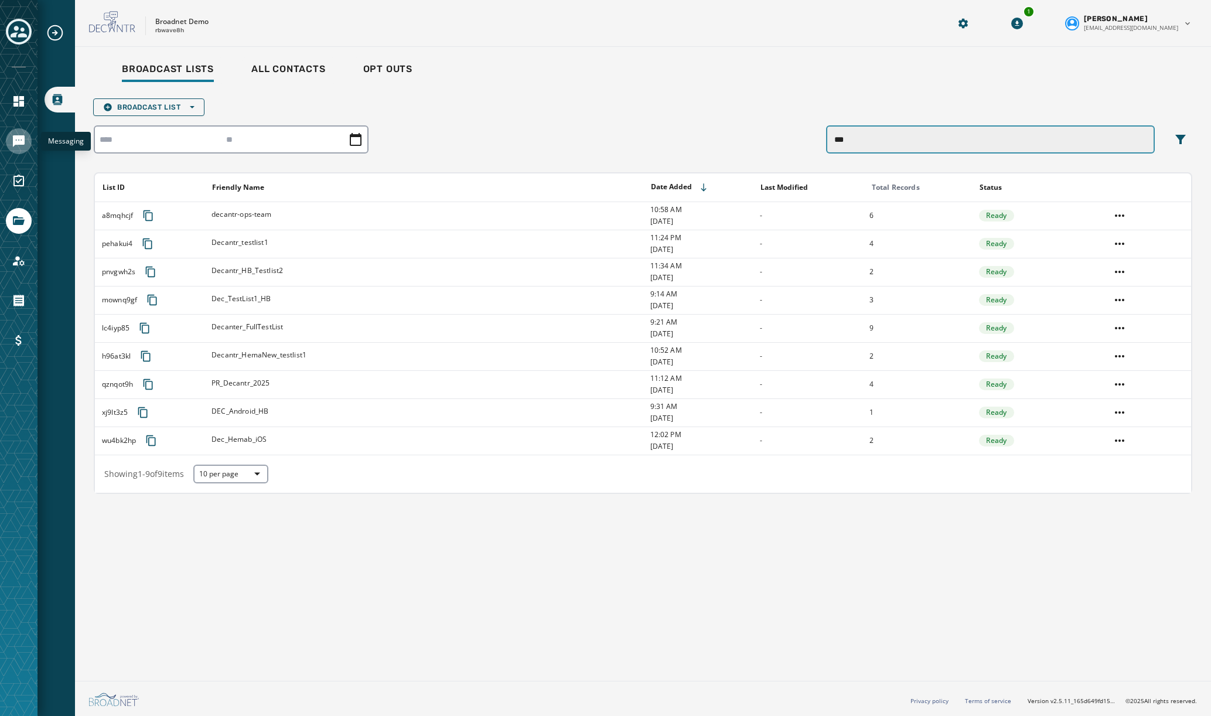
type input "***"
click at [22, 143] on icon "Navigate to Messaging" at bounding box center [19, 141] width 12 height 12
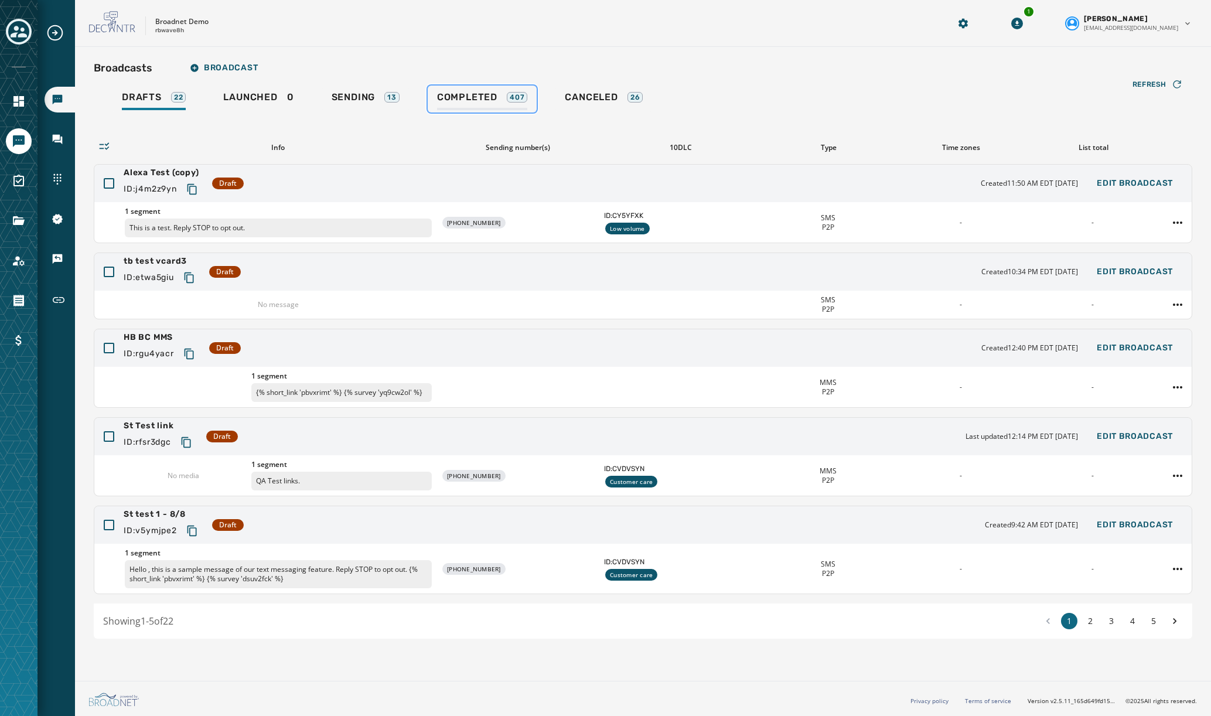
click at [453, 93] on span "Completed" at bounding box center [467, 97] width 60 height 12
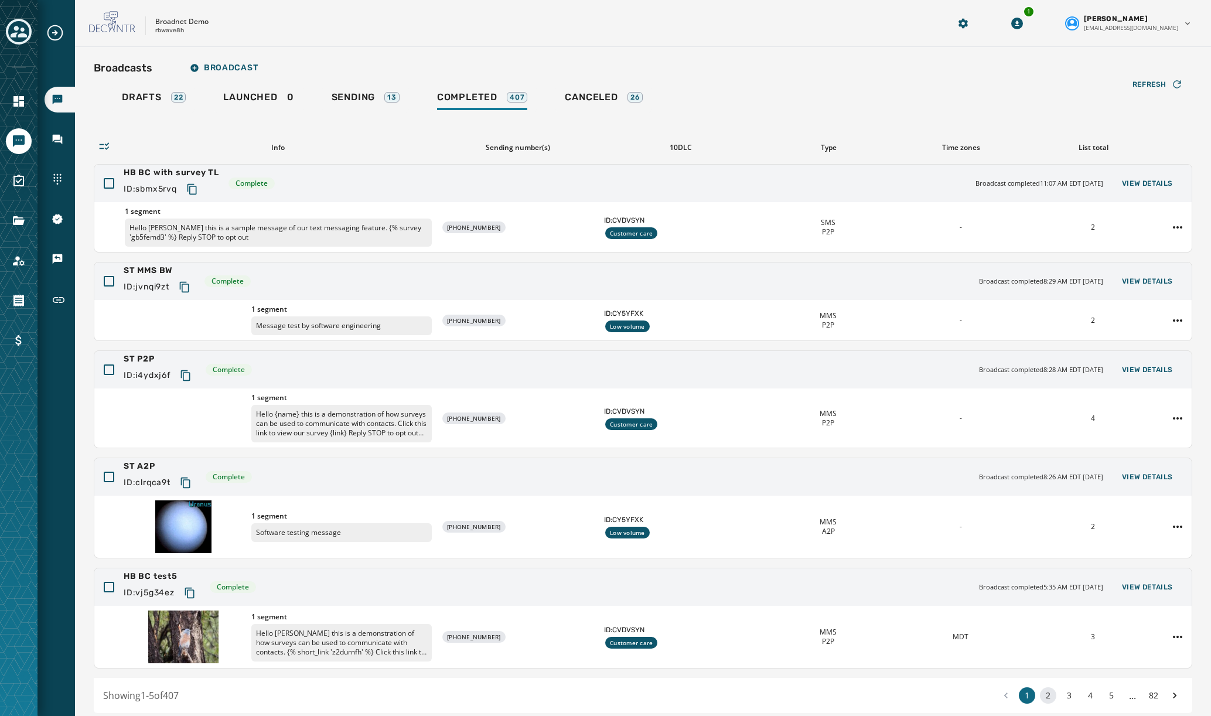
click at [1040, 695] on button "2" at bounding box center [1048, 695] width 16 height 16
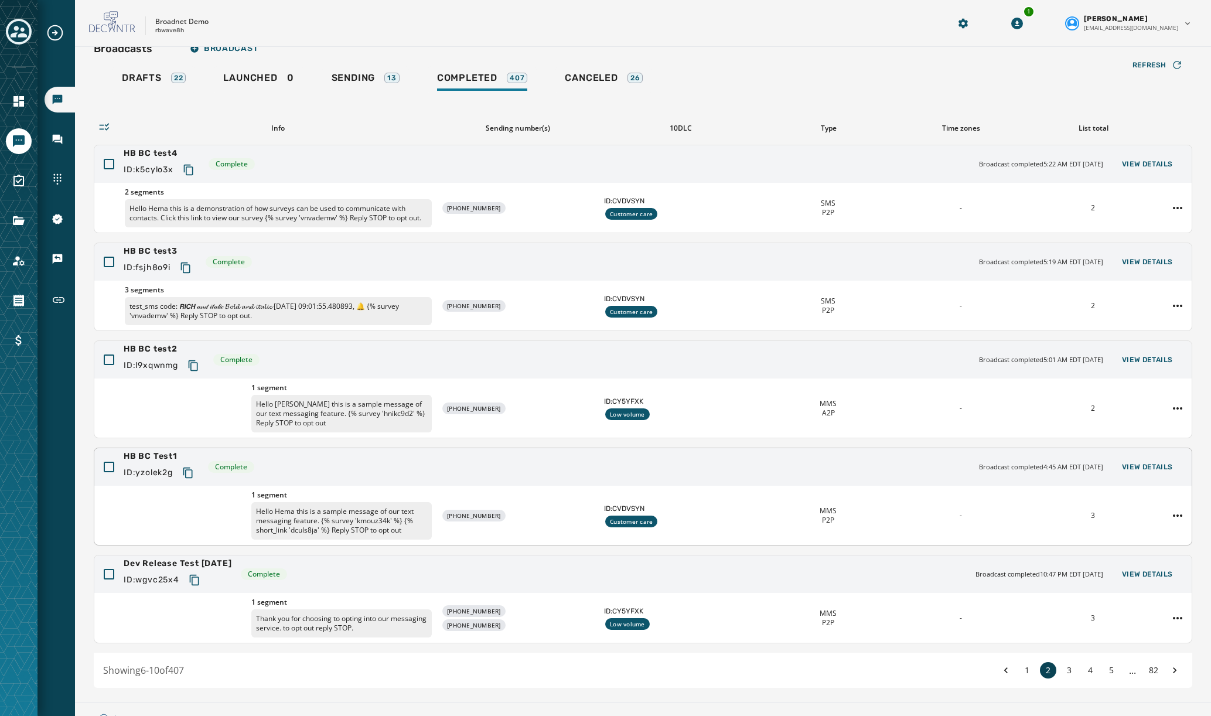
scroll to position [20, 0]
click at [324, 466] on div "HB BC Test1 ID: yzolek2g Complete Broadcast completed 4:45 AM EDT [DATE] View D…" at bounding box center [642, 465] width 1097 height 37
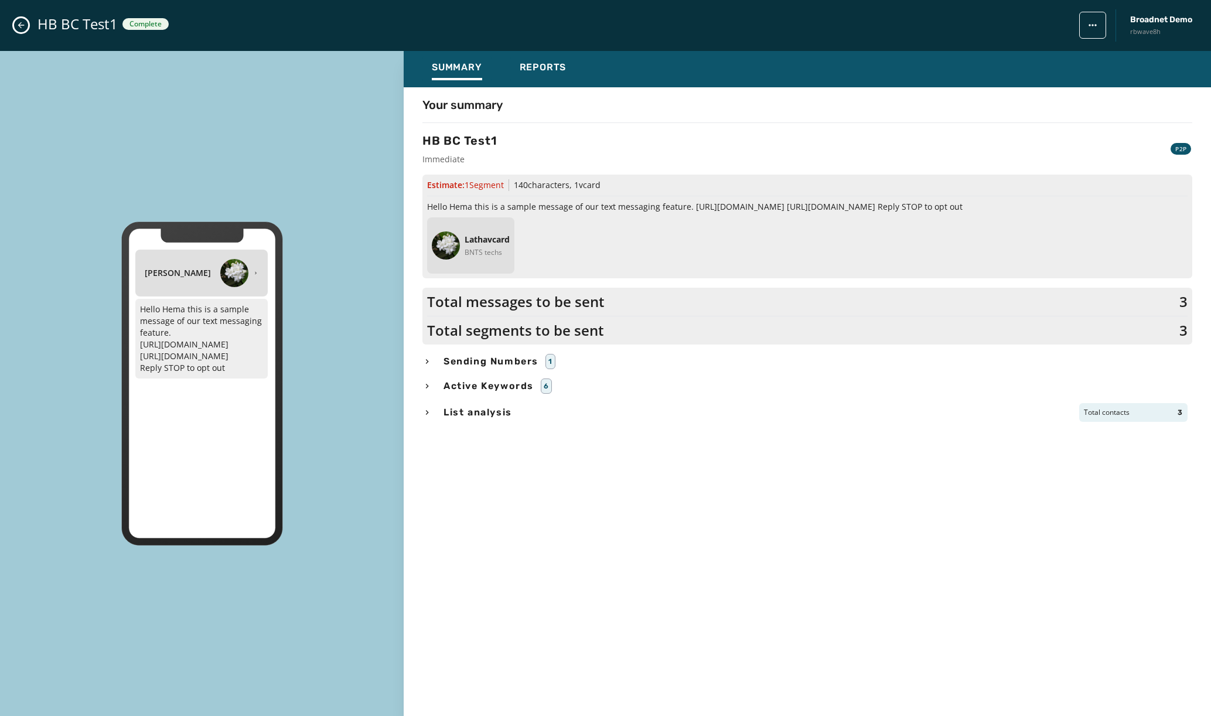
click at [429, 413] on icon "button" at bounding box center [426, 412] width 9 height 9
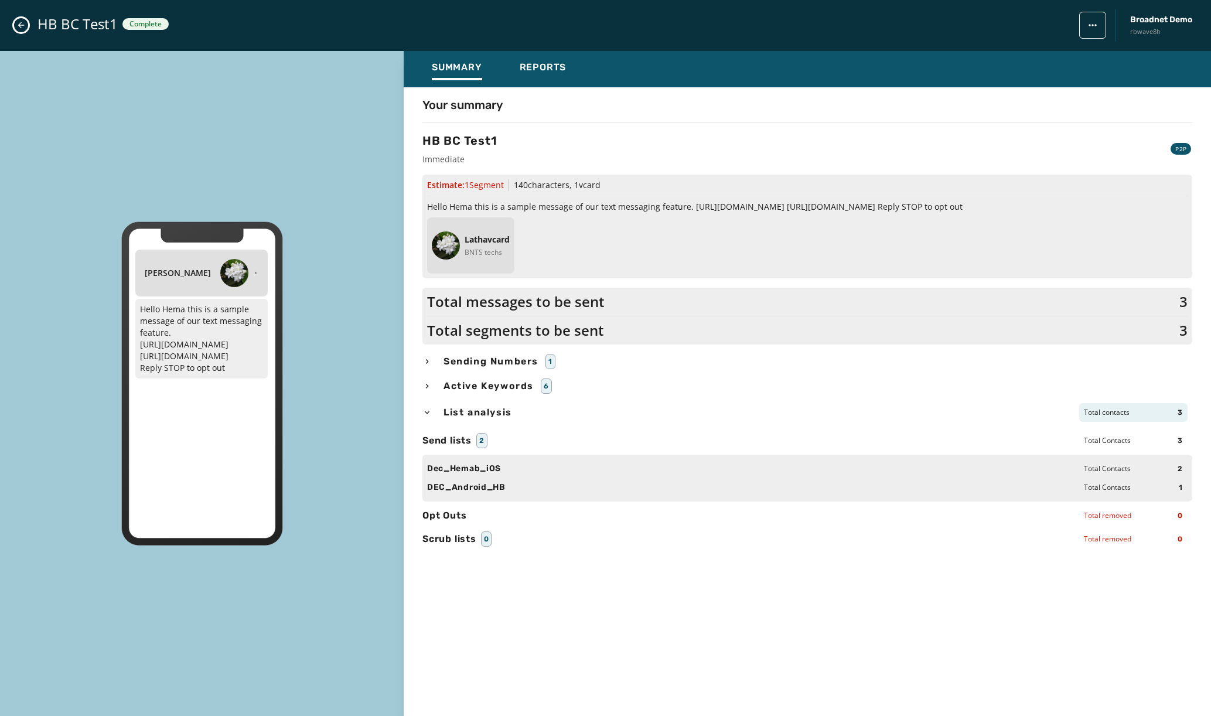
click at [22, 25] on icon "Close admin drawer" at bounding box center [20, 24] width 9 height 9
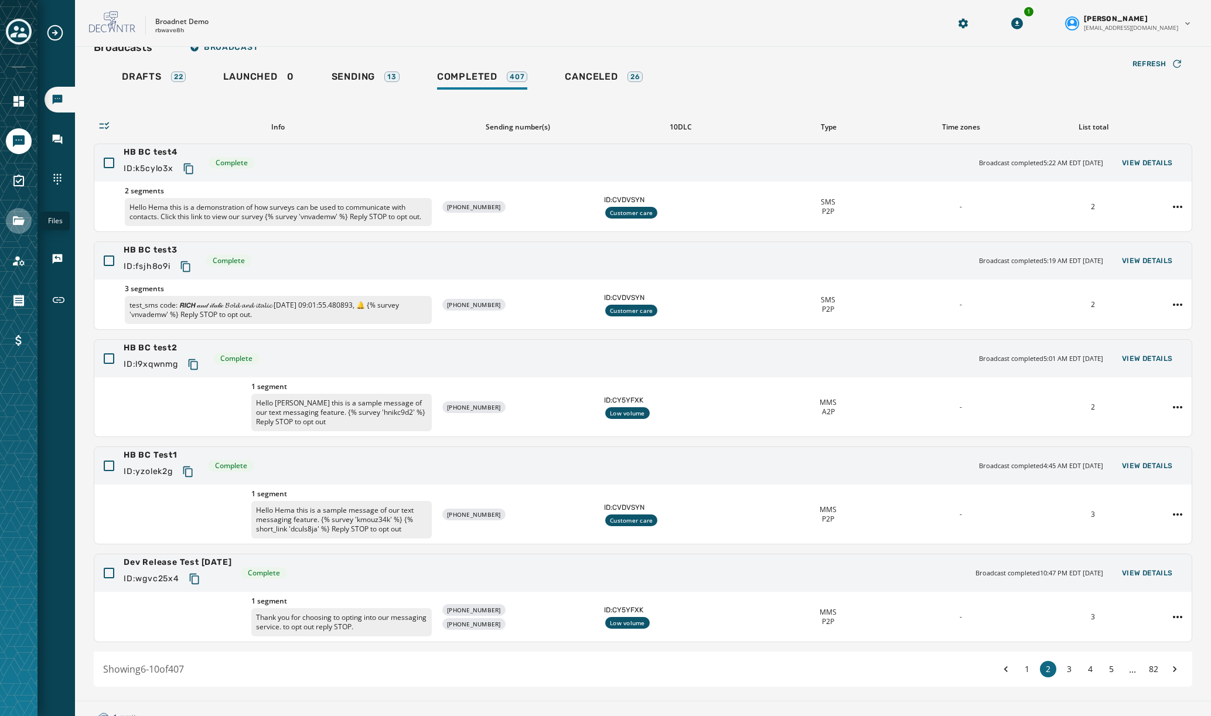
click at [18, 218] on icon "Navigate to Files" at bounding box center [19, 221] width 14 height 14
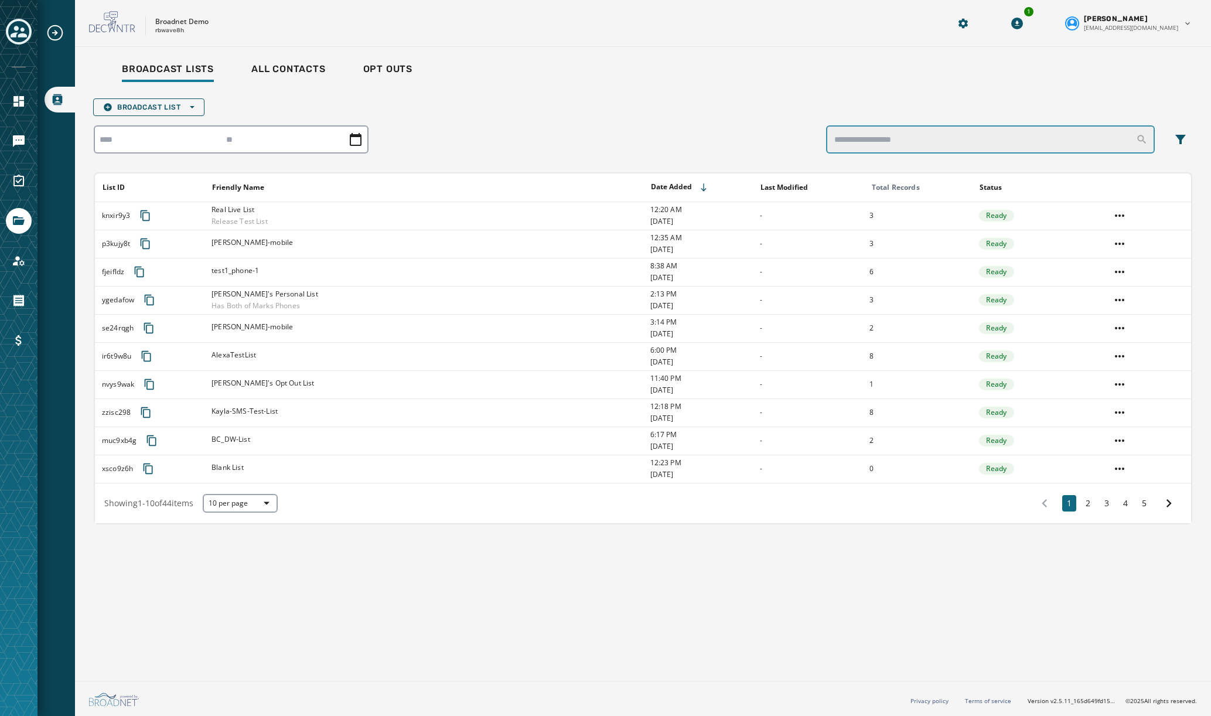
click at [872, 132] on input "search" at bounding box center [990, 139] width 329 height 28
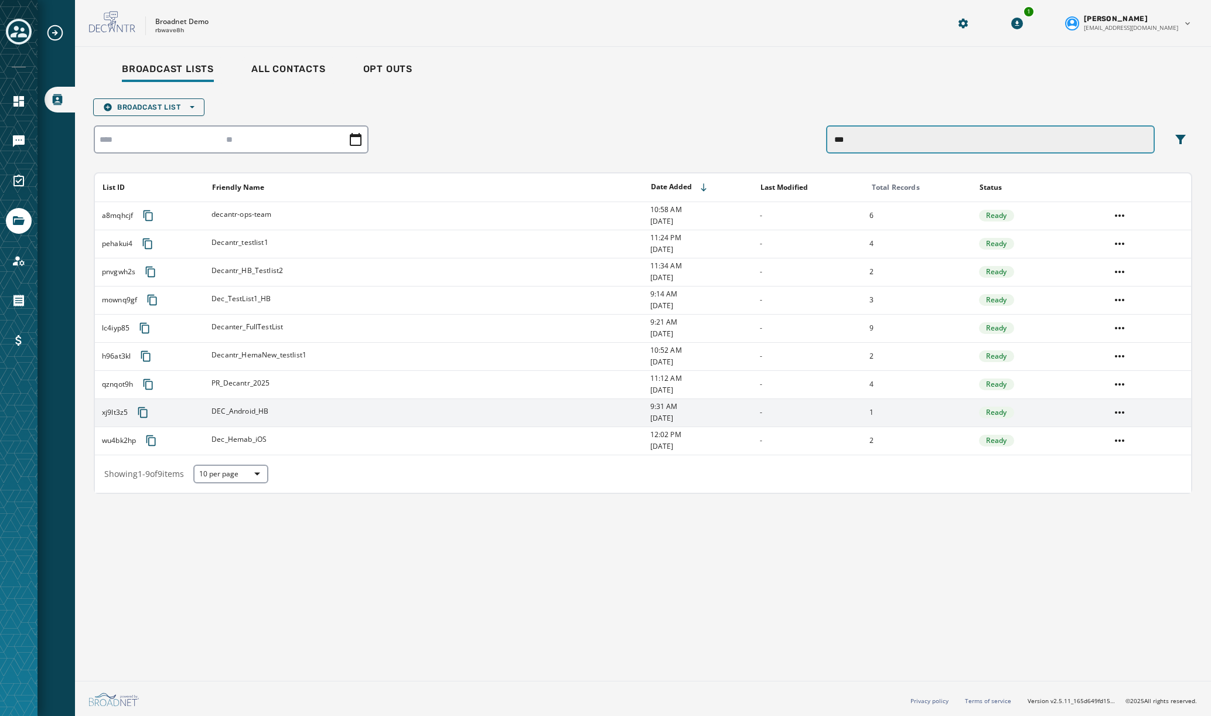
type input "***"
click at [315, 417] on div "DEC_Android_HB" at bounding box center [426, 412] width 430 height 12
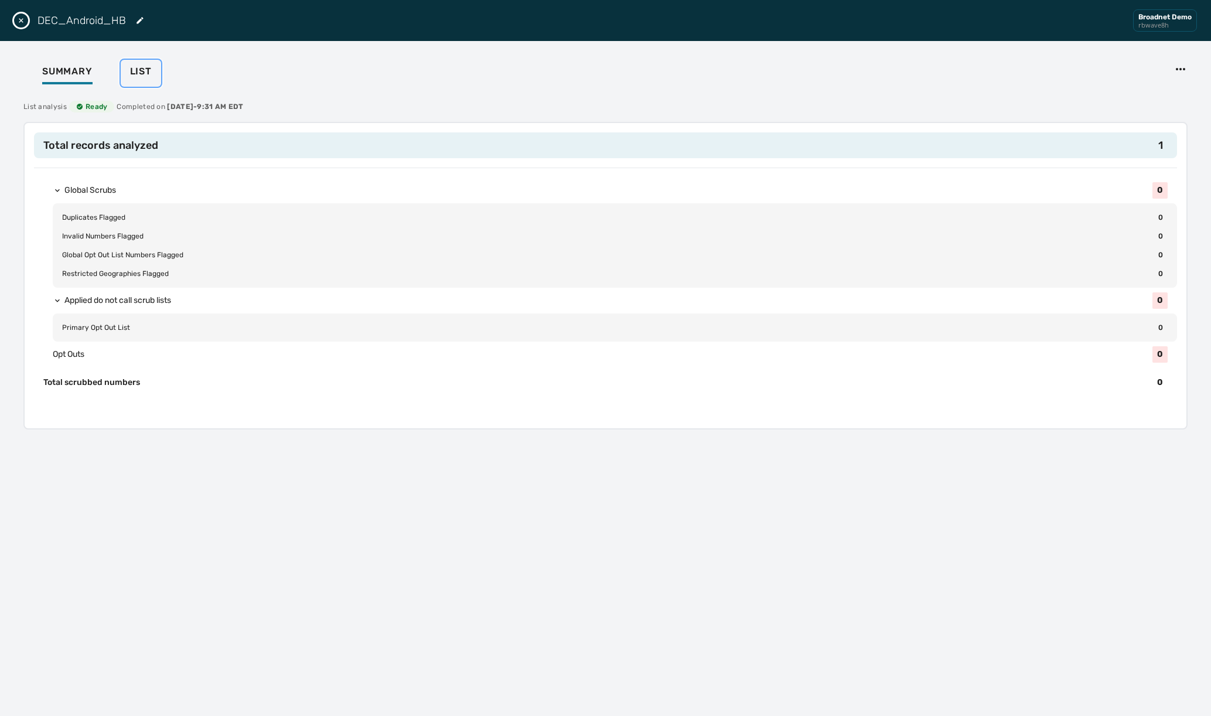
click at [143, 74] on span "List" at bounding box center [141, 72] width 22 height 12
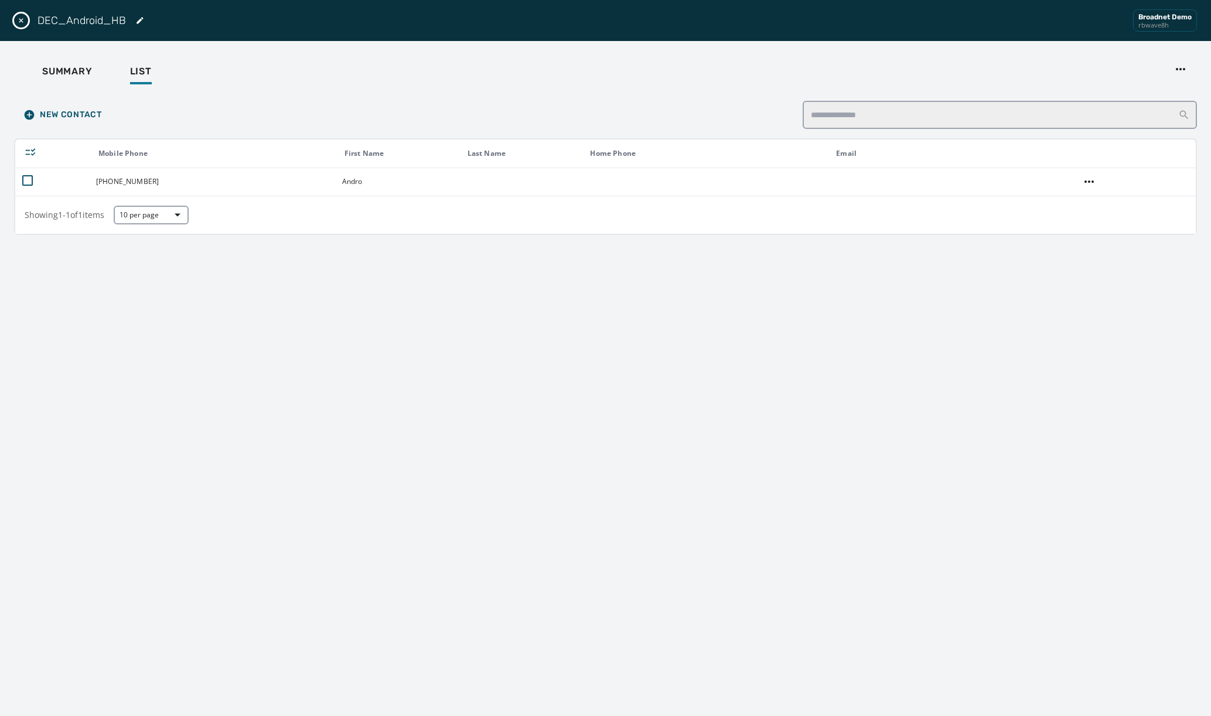
click at [23, 25] on button "Close drawer" at bounding box center [21, 20] width 14 height 14
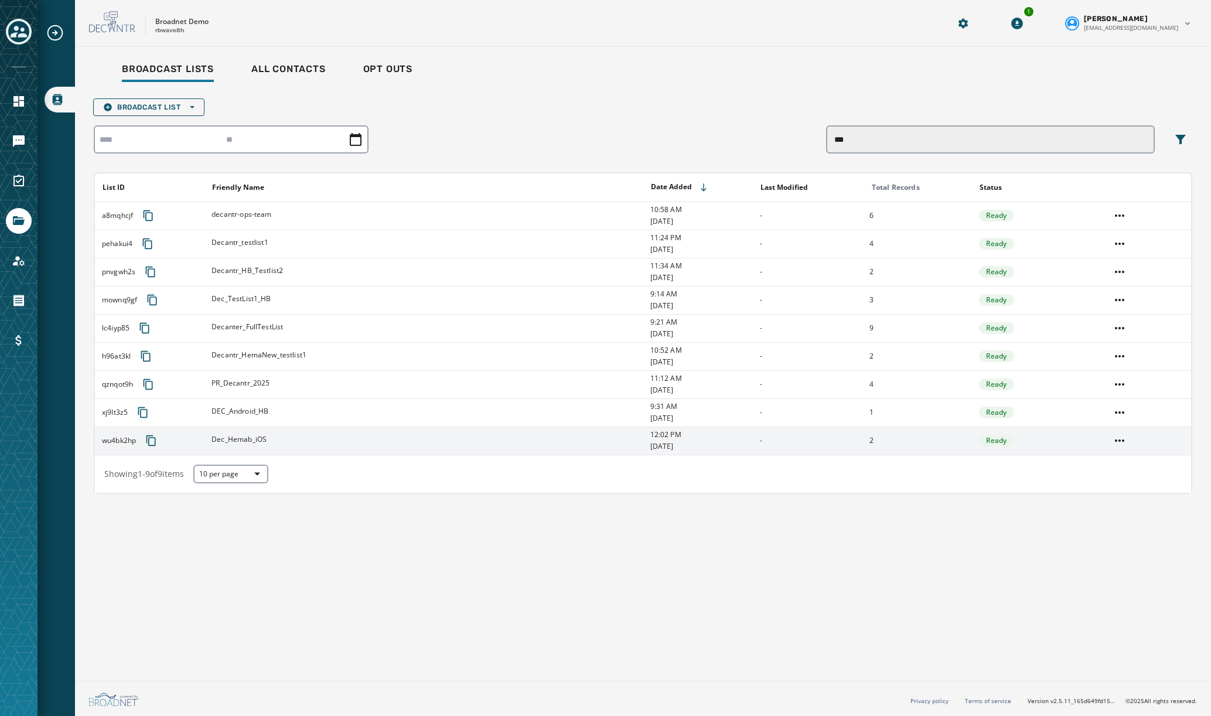
click at [323, 443] on div "Dec_Hemab_iOS" at bounding box center [426, 441] width 430 height 12
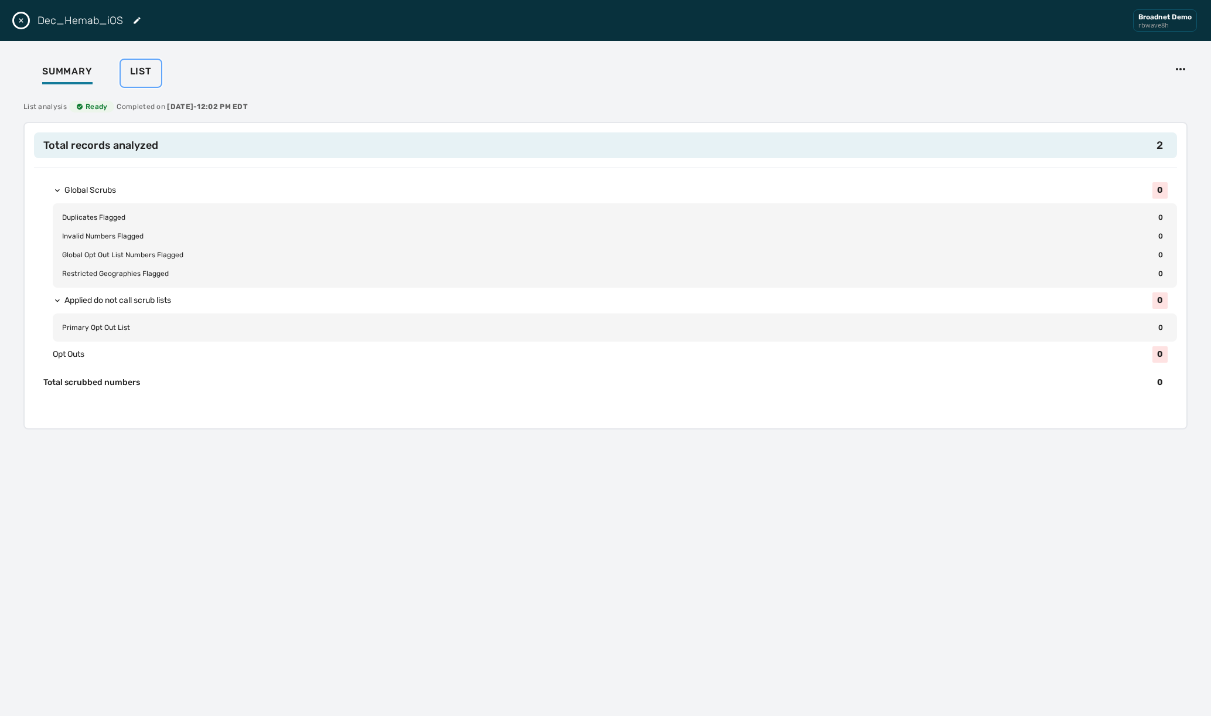
click at [142, 73] on span "List" at bounding box center [141, 72] width 22 height 12
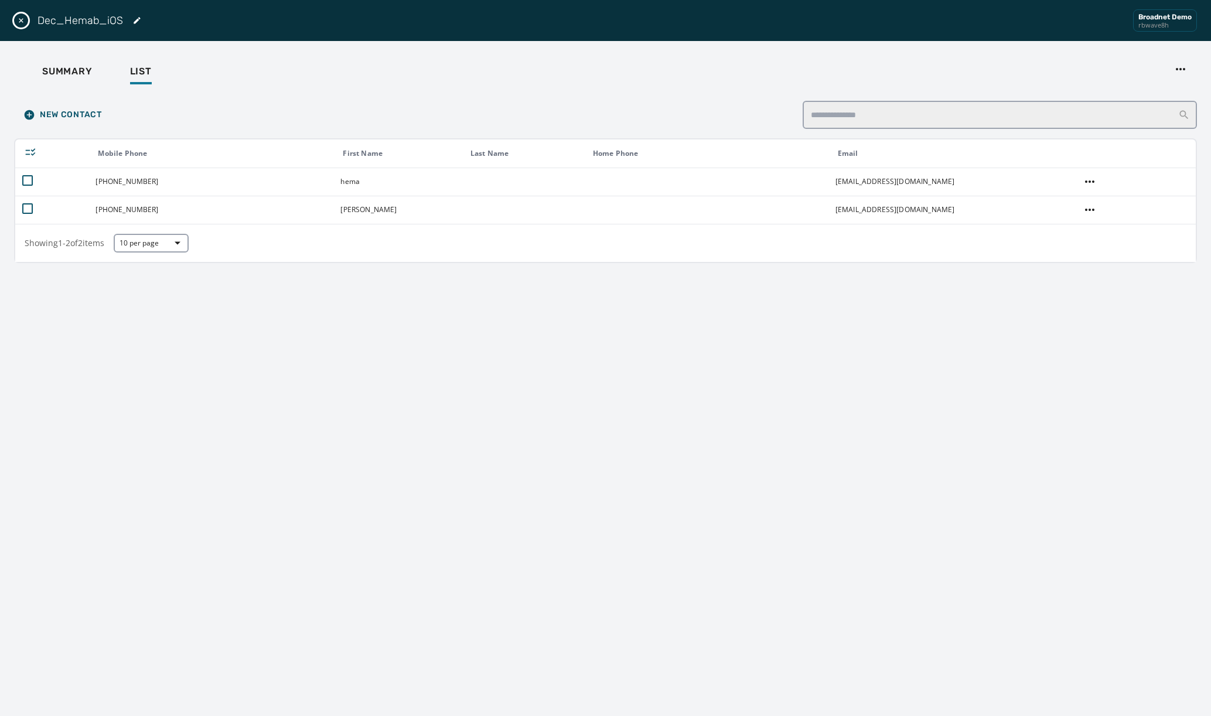
click at [25, 21] on icon "Close drawer" at bounding box center [20, 20] width 9 height 9
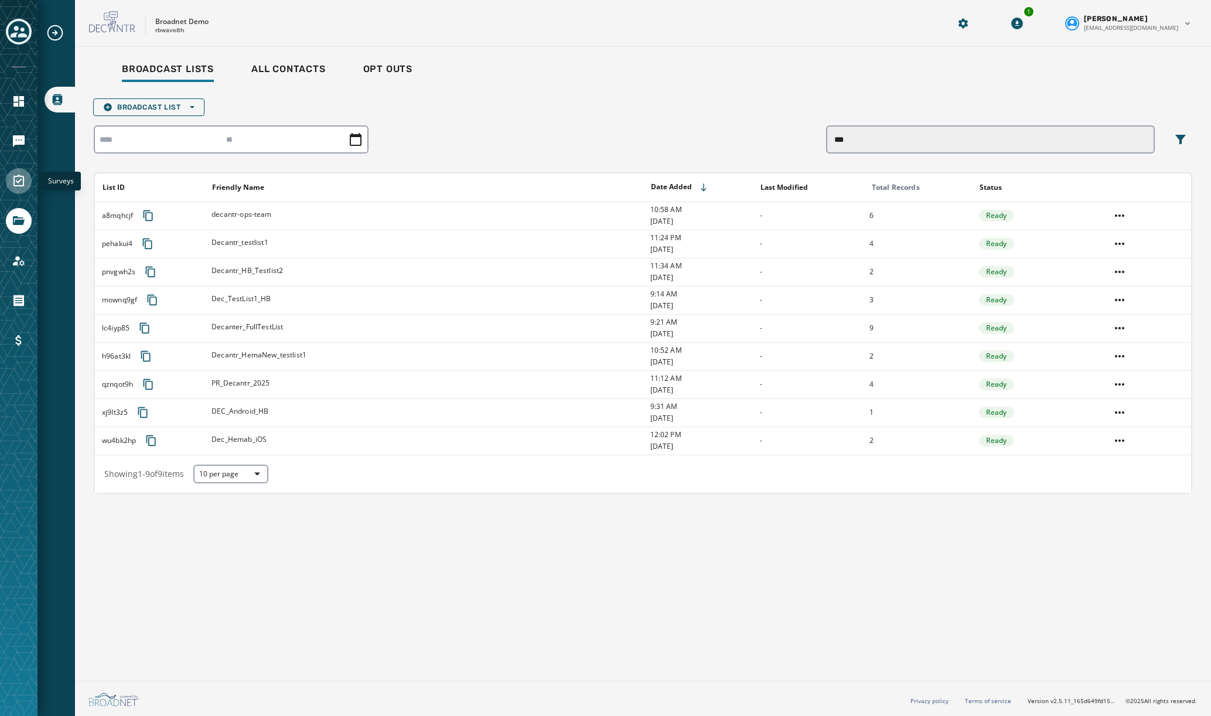
click at [16, 172] on link "Navigate to Surveys" at bounding box center [19, 181] width 26 height 26
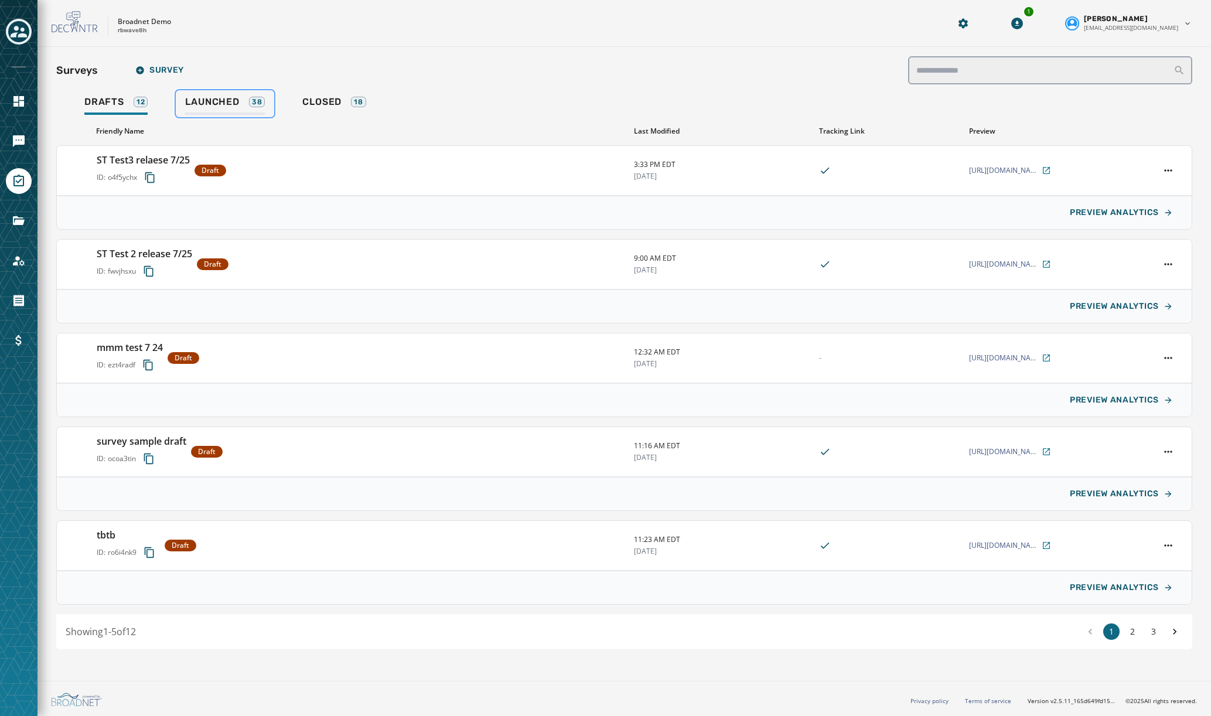
click at [225, 100] on span "Launched" at bounding box center [212, 102] width 54 height 12
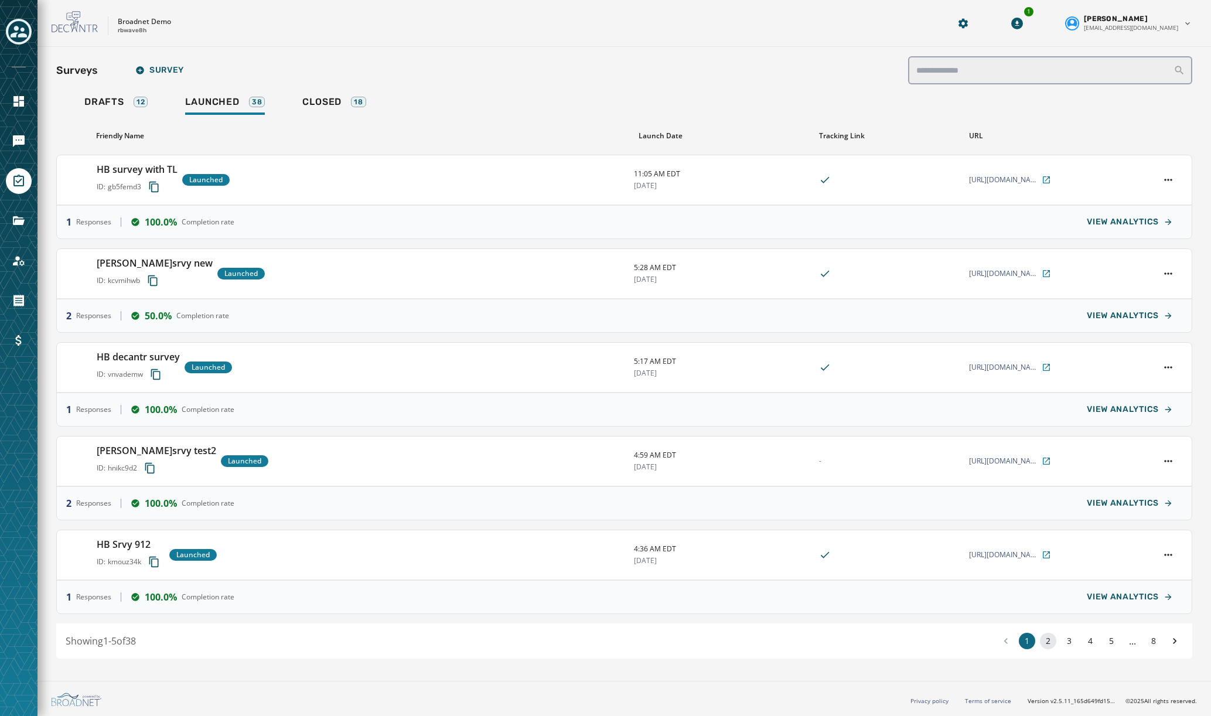
click at [1047, 643] on button "2" at bounding box center [1048, 641] width 16 height 16
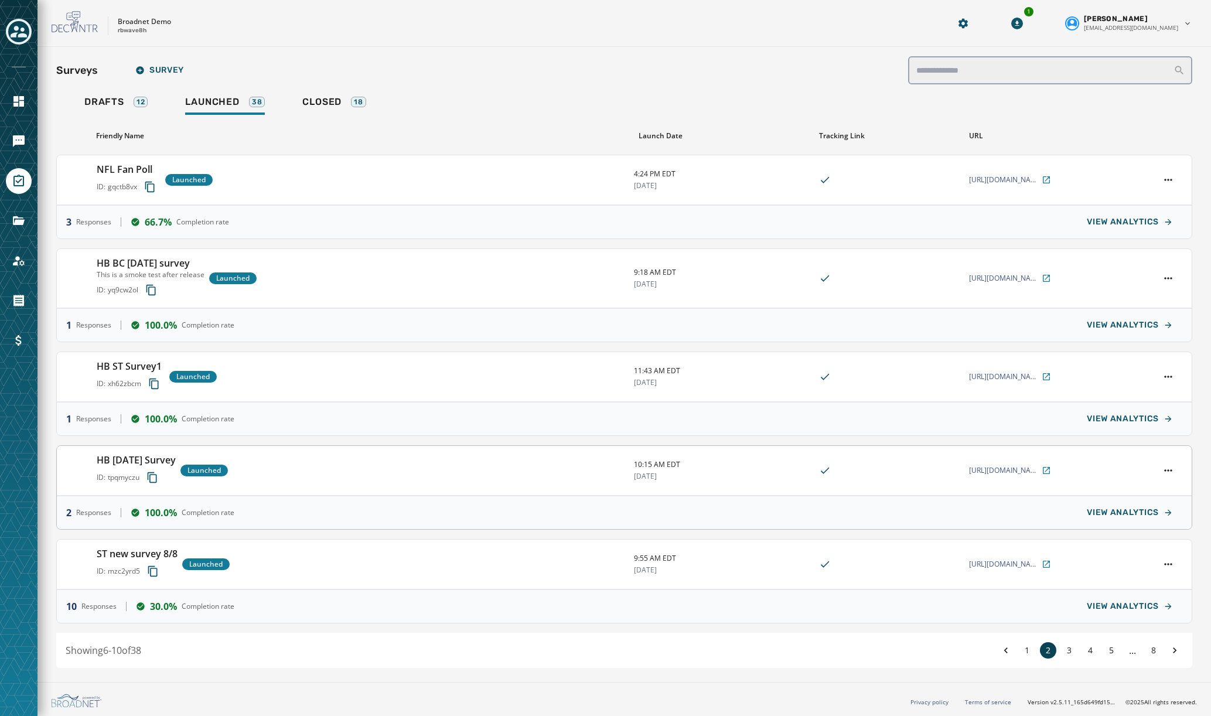
scroll to position [1, 0]
click at [1027, 652] on button "1" at bounding box center [1026, 649] width 16 height 16
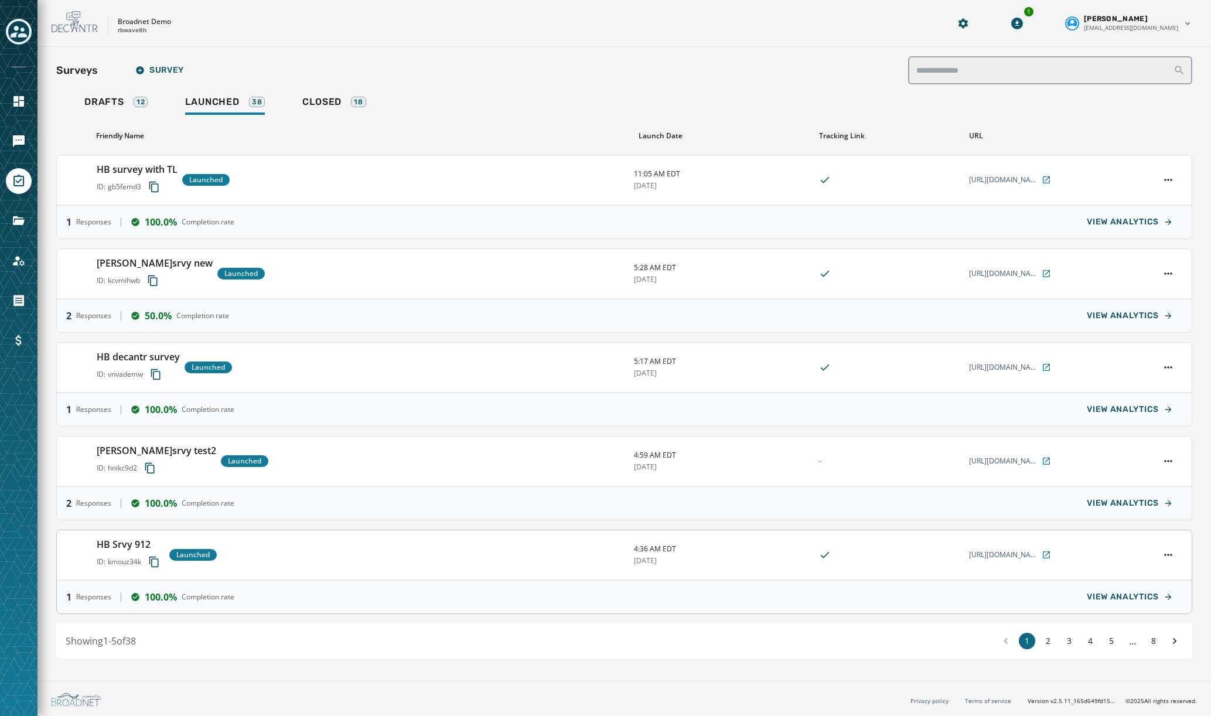
click at [309, 561] on div "HB Srvy 912 ID: kmouz34k Launched" at bounding box center [361, 554] width 528 height 35
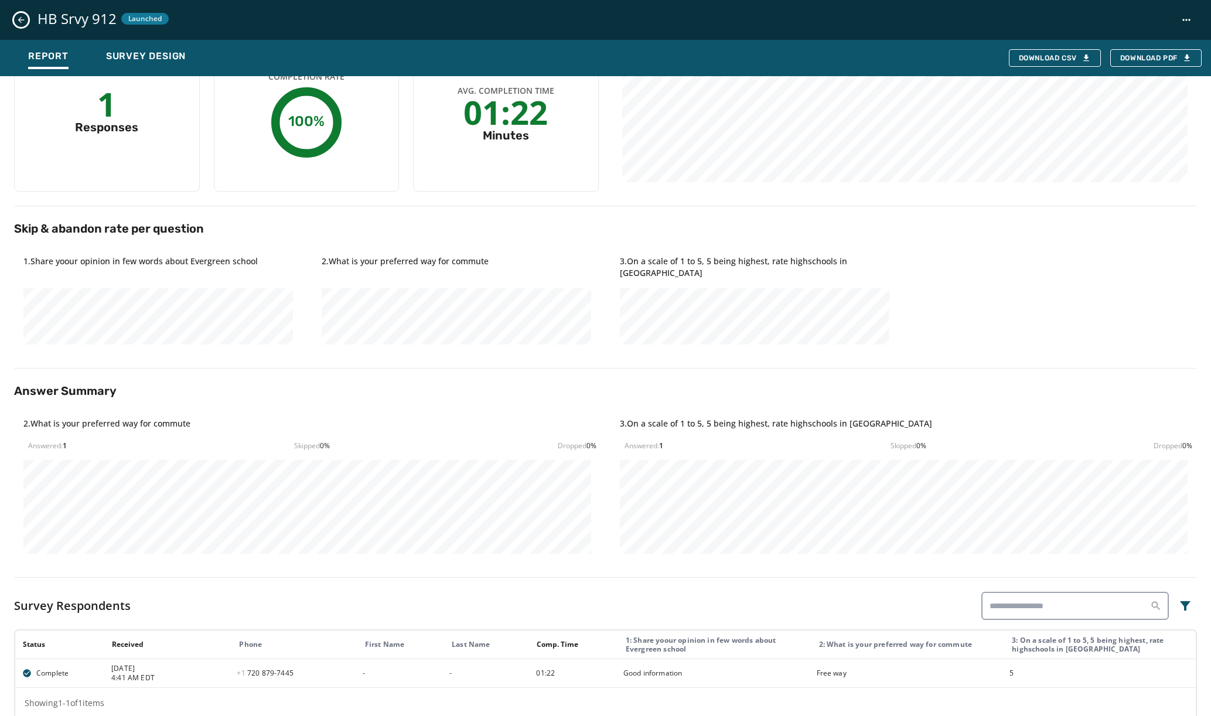
scroll to position [104, 0]
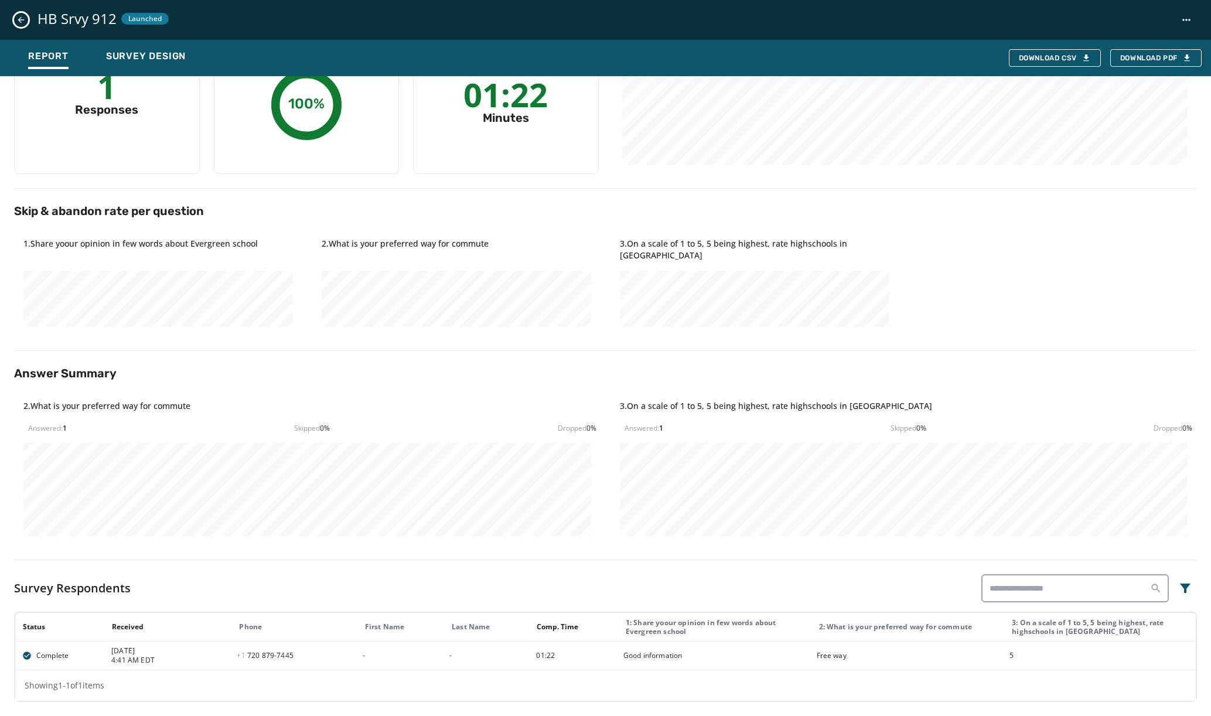
click at [18, 19] on icon "Close survey details drawer" at bounding box center [20, 19] width 9 height 9
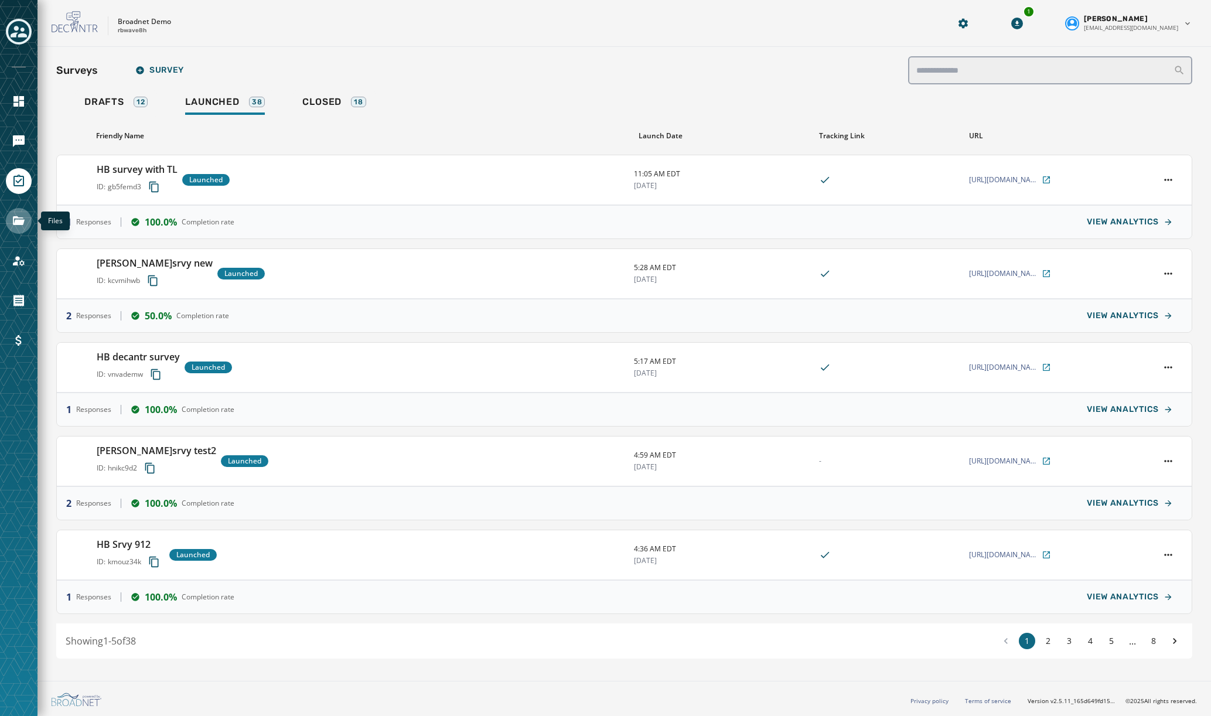
click at [17, 214] on icon "Navigate to Files" at bounding box center [19, 221] width 14 height 14
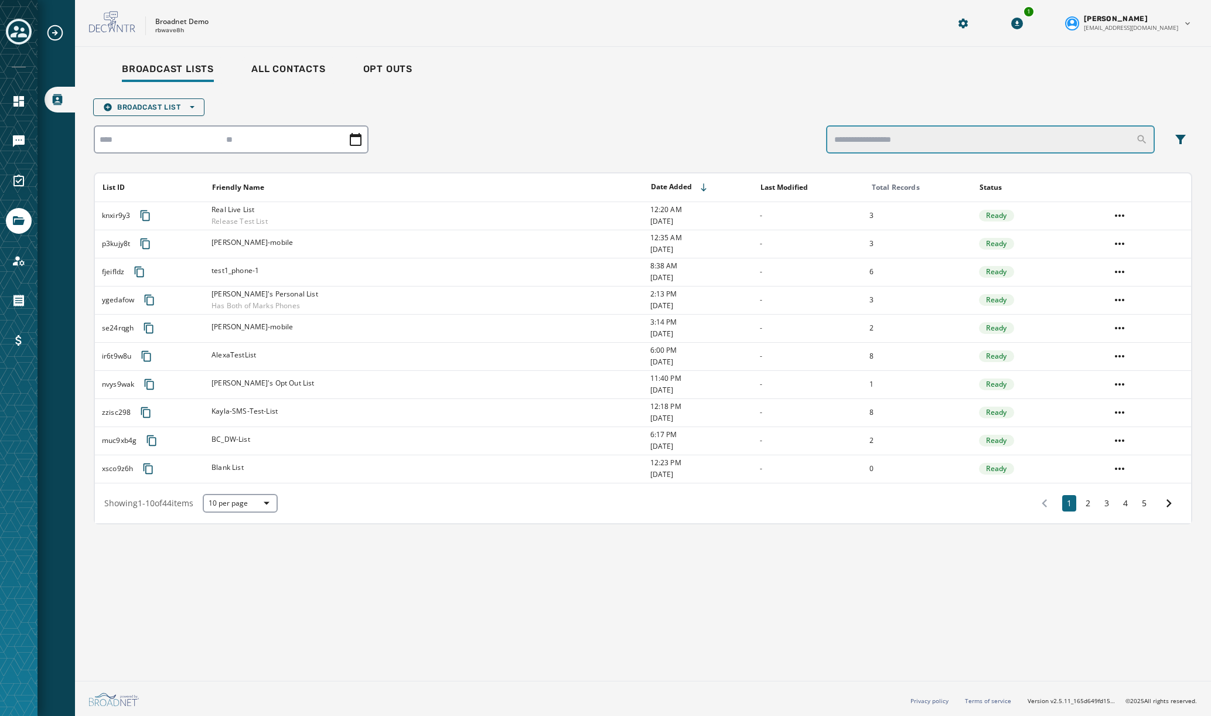
click at [919, 143] on input "search" at bounding box center [990, 139] width 329 height 28
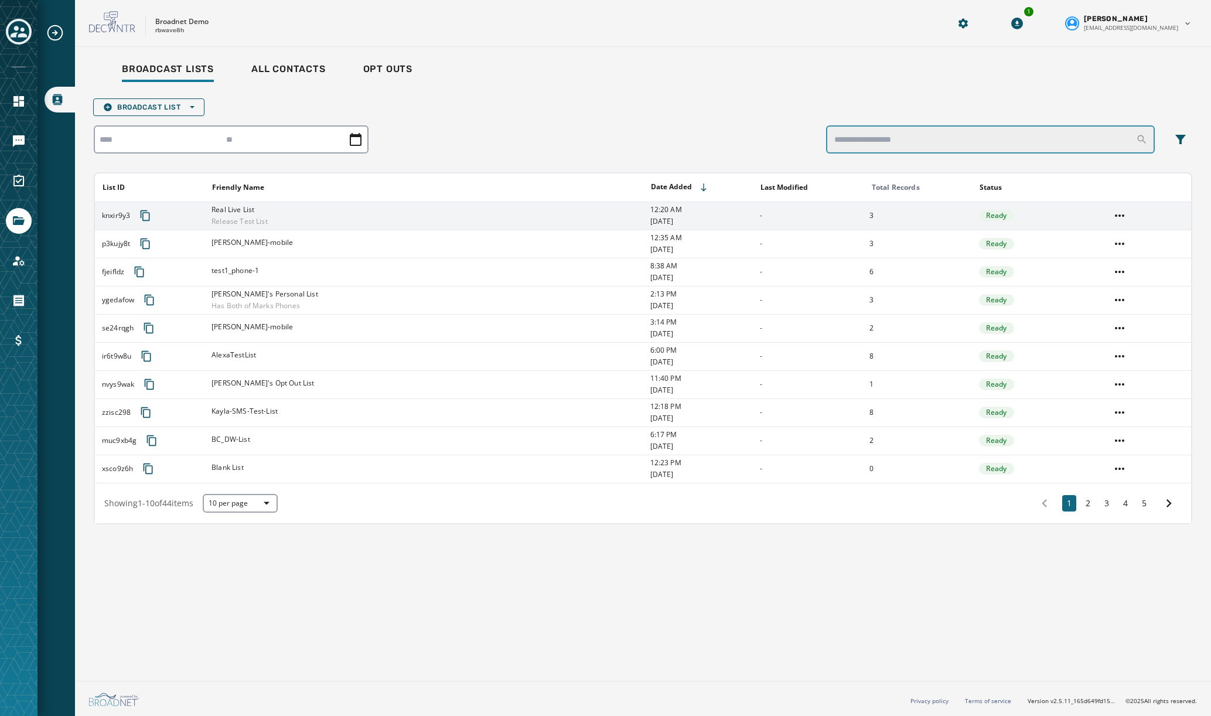
type input "***"
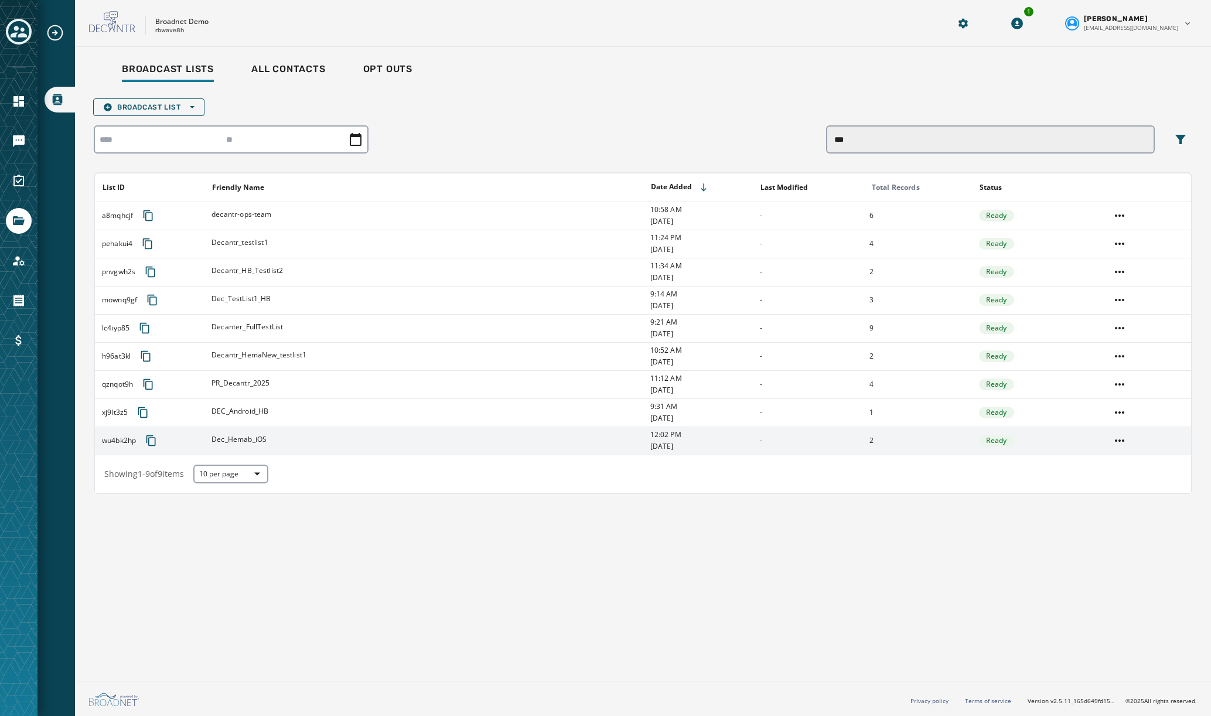
click at [319, 445] on div "Dec_Hemab_iOS" at bounding box center [426, 441] width 430 height 12
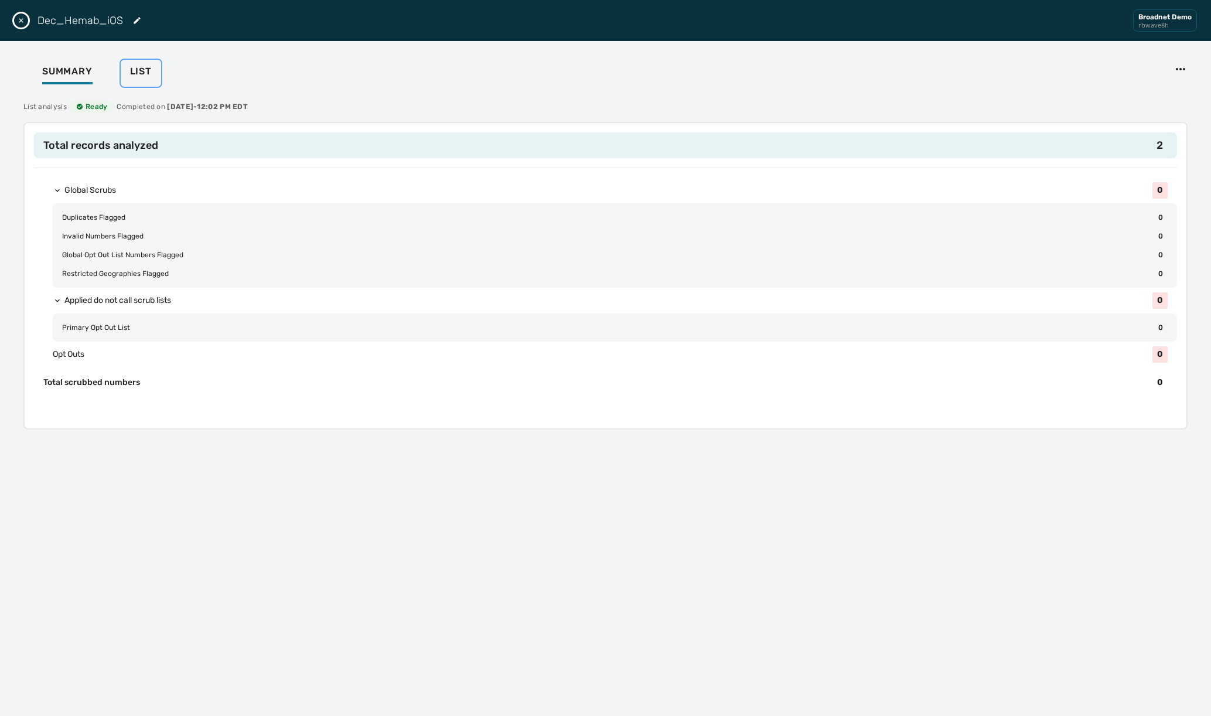
click at [138, 72] on span "List" at bounding box center [141, 72] width 22 height 12
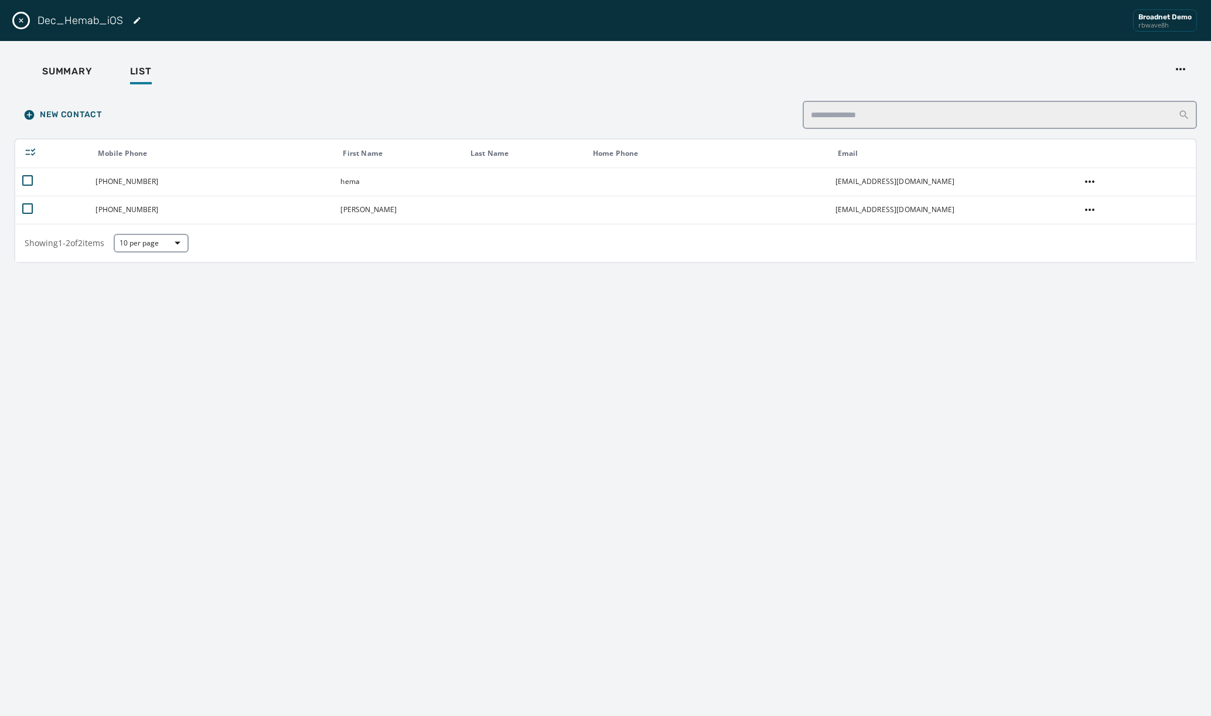
click at [23, 18] on icon "Close drawer" at bounding box center [20, 20] width 9 height 9
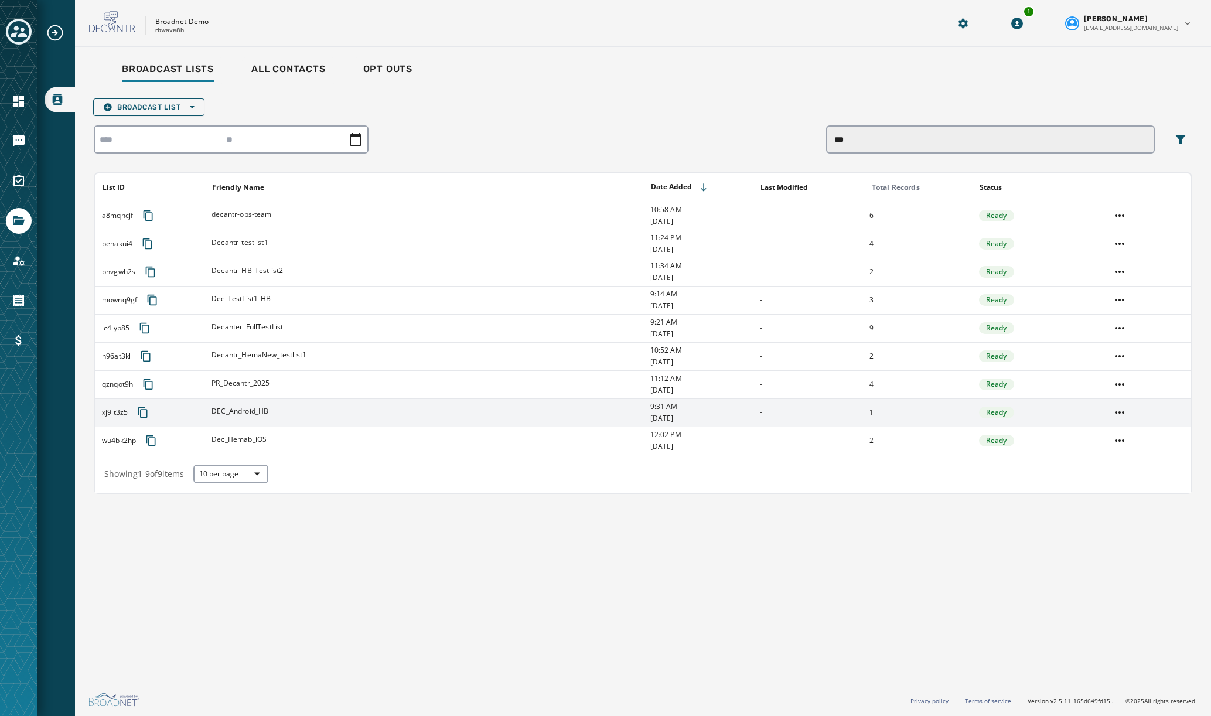
click at [253, 409] on span "DEC_Android_HB" at bounding box center [239, 410] width 57 height 9
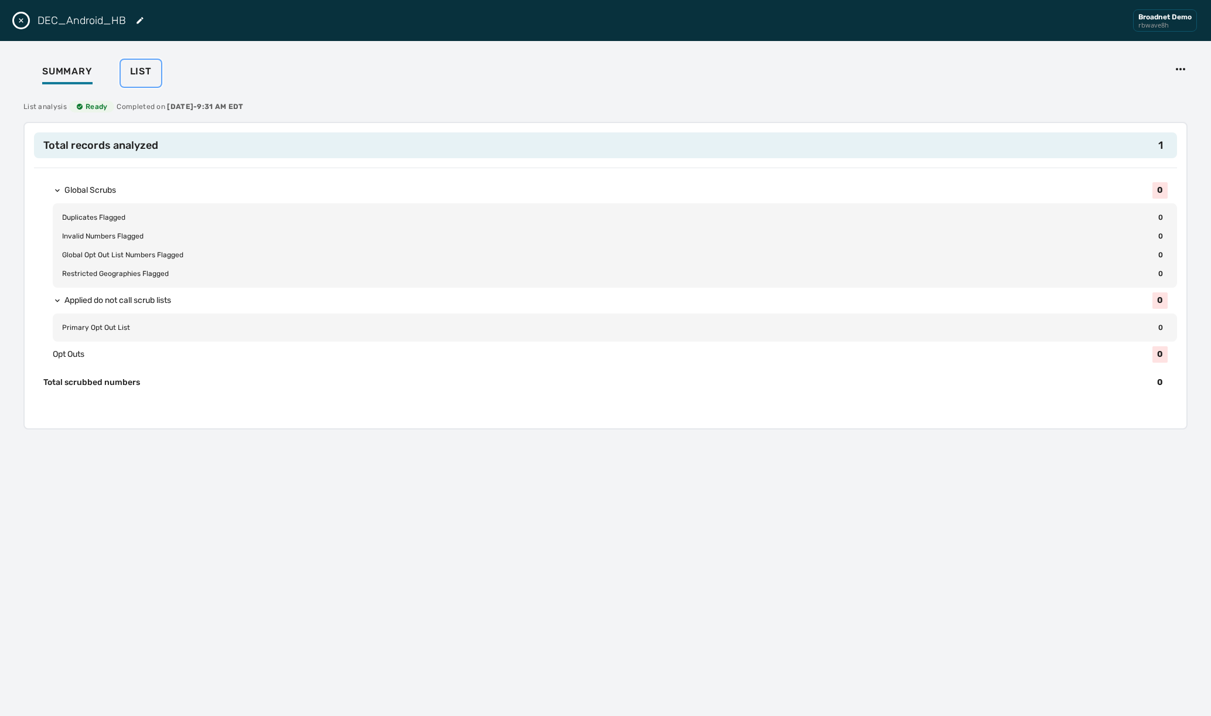
click at [132, 67] on span "List" at bounding box center [141, 72] width 22 height 12
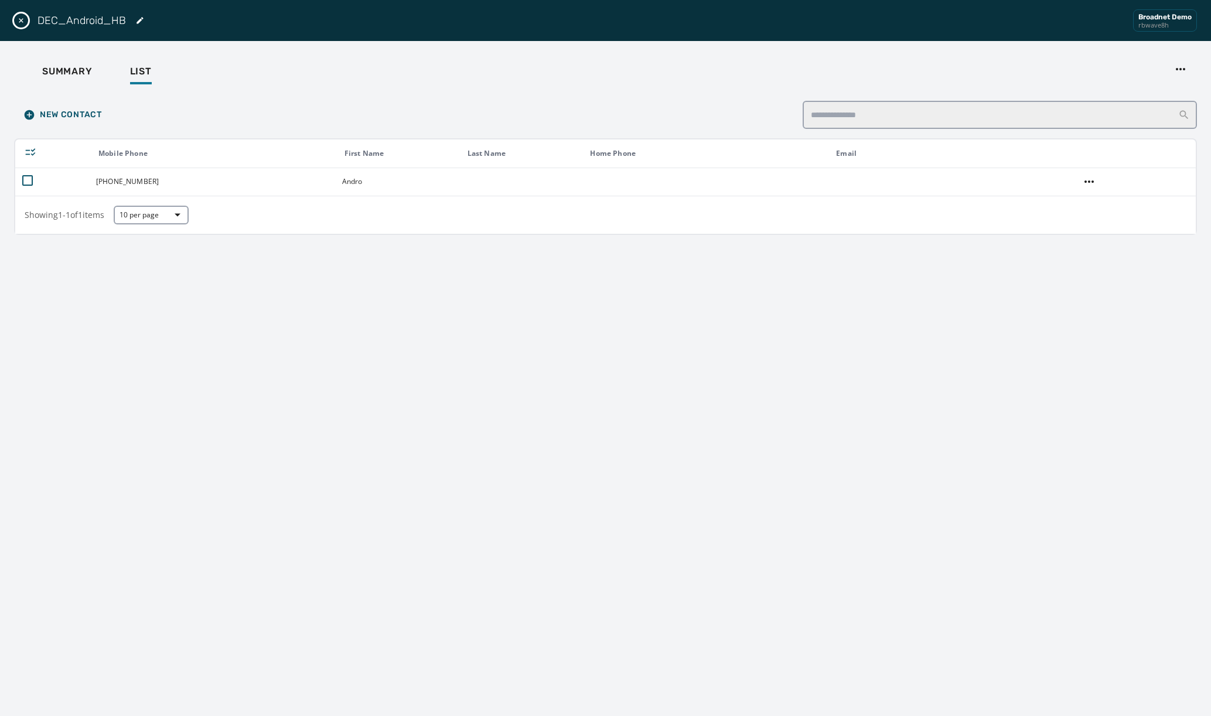
click at [21, 20] on icon "Close drawer" at bounding box center [21, 20] width 5 height 5
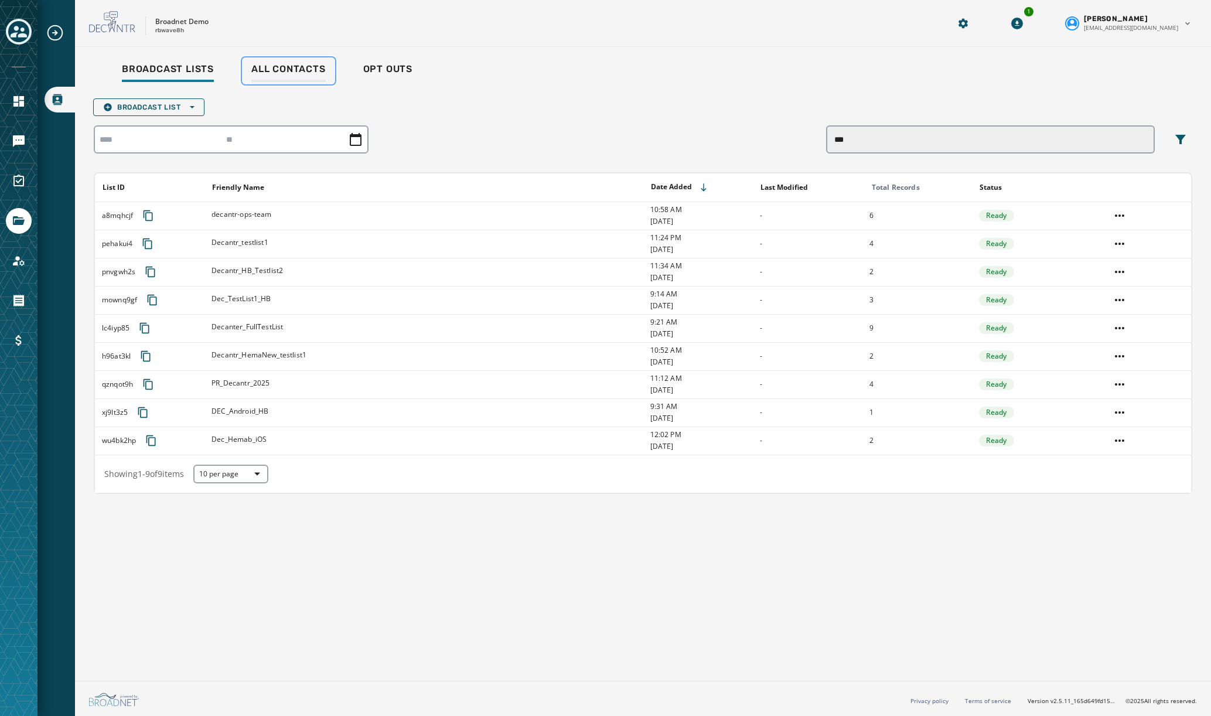
click at [285, 71] on span "All Contacts" at bounding box center [288, 69] width 74 height 12
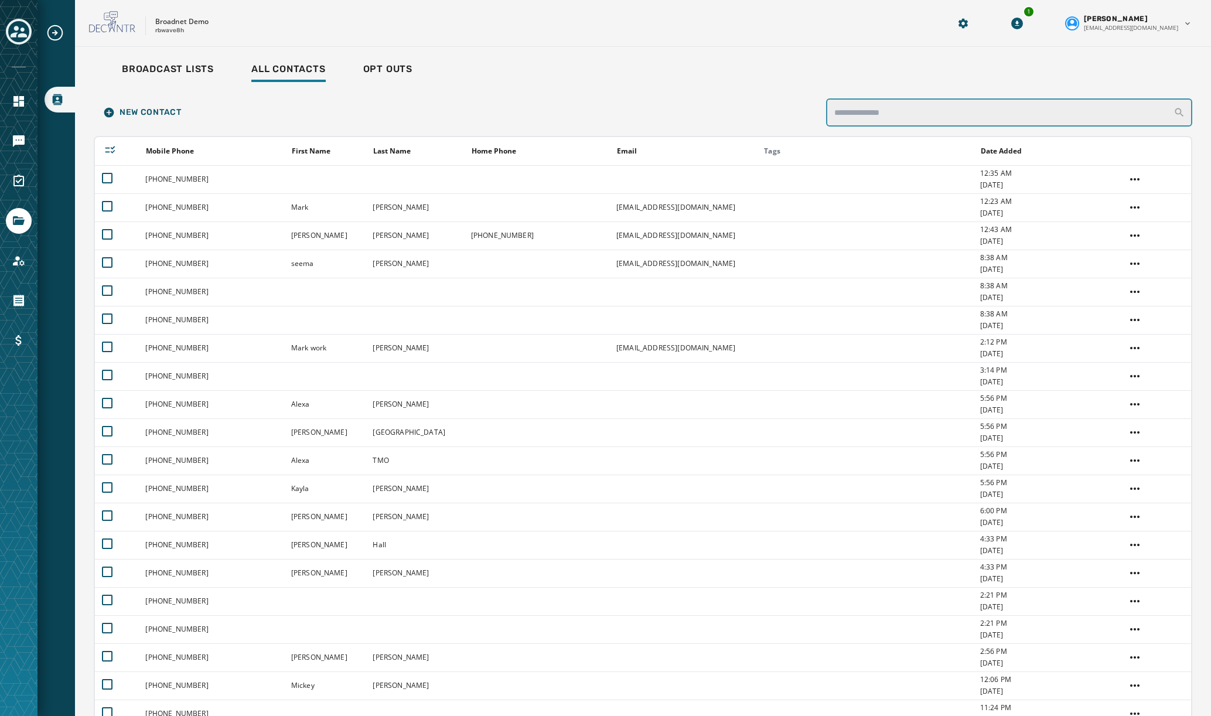
click at [922, 108] on input "search" at bounding box center [1009, 112] width 366 height 28
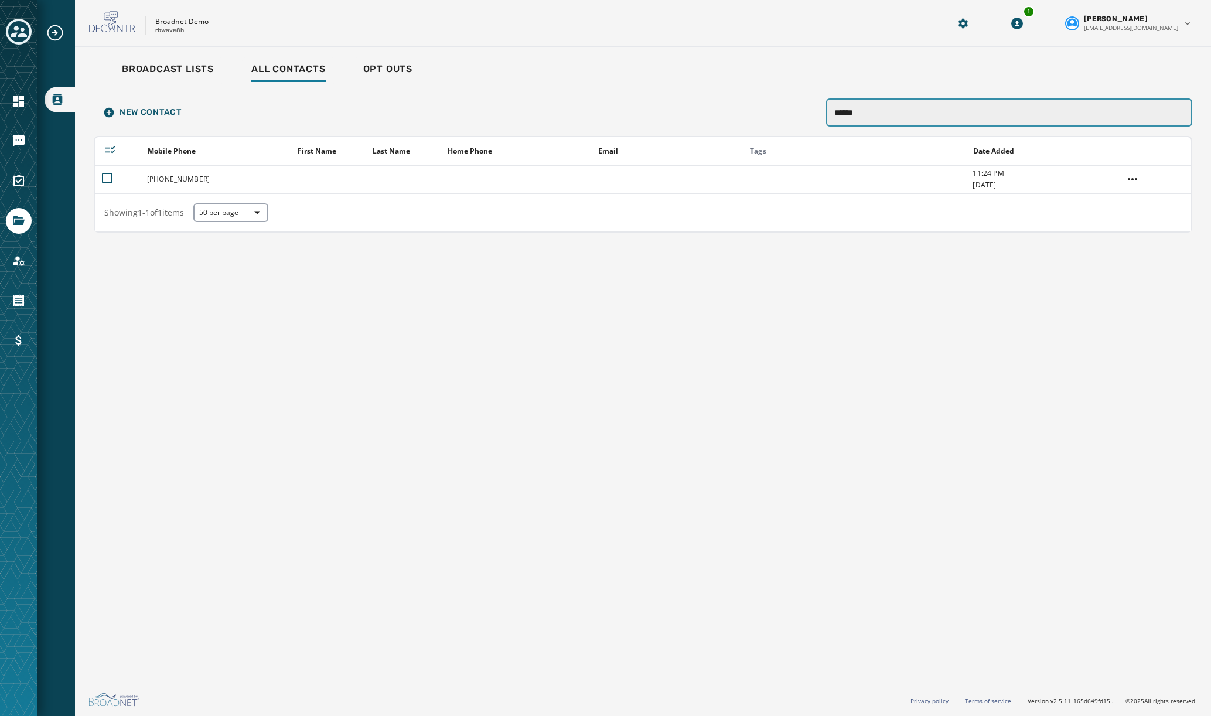
type input "******"
